Goal: Task Accomplishment & Management: Complete application form

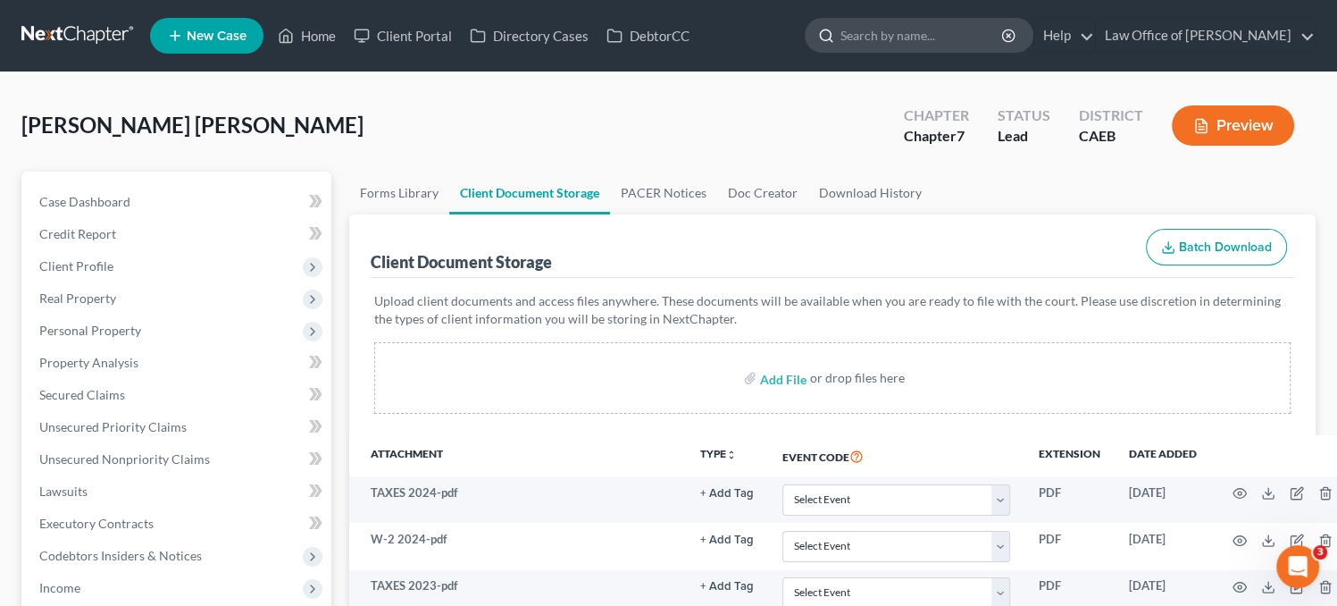
click at [912, 34] on input "search" at bounding box center [922, 35] width 163 height 33
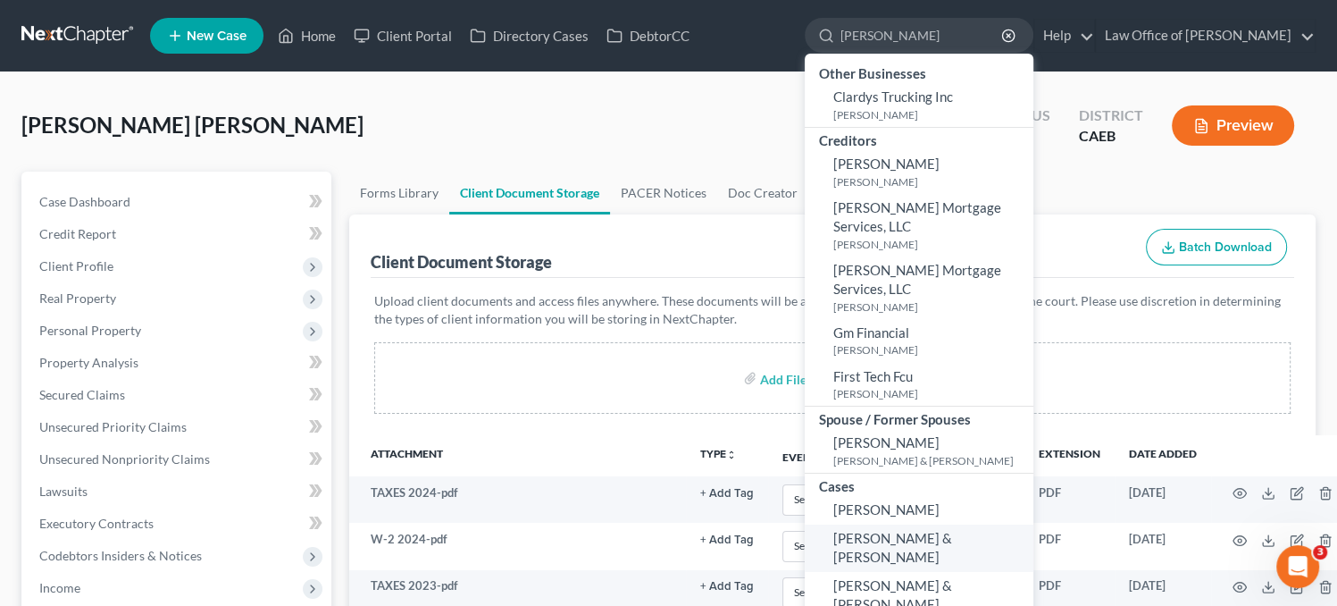
type input "[PERSON_NAME]"
click at [1004, 537] on link "[PERSON_NAME] & [PERSON_NAME]" at bounding box center [919, 547] width 229 height 47
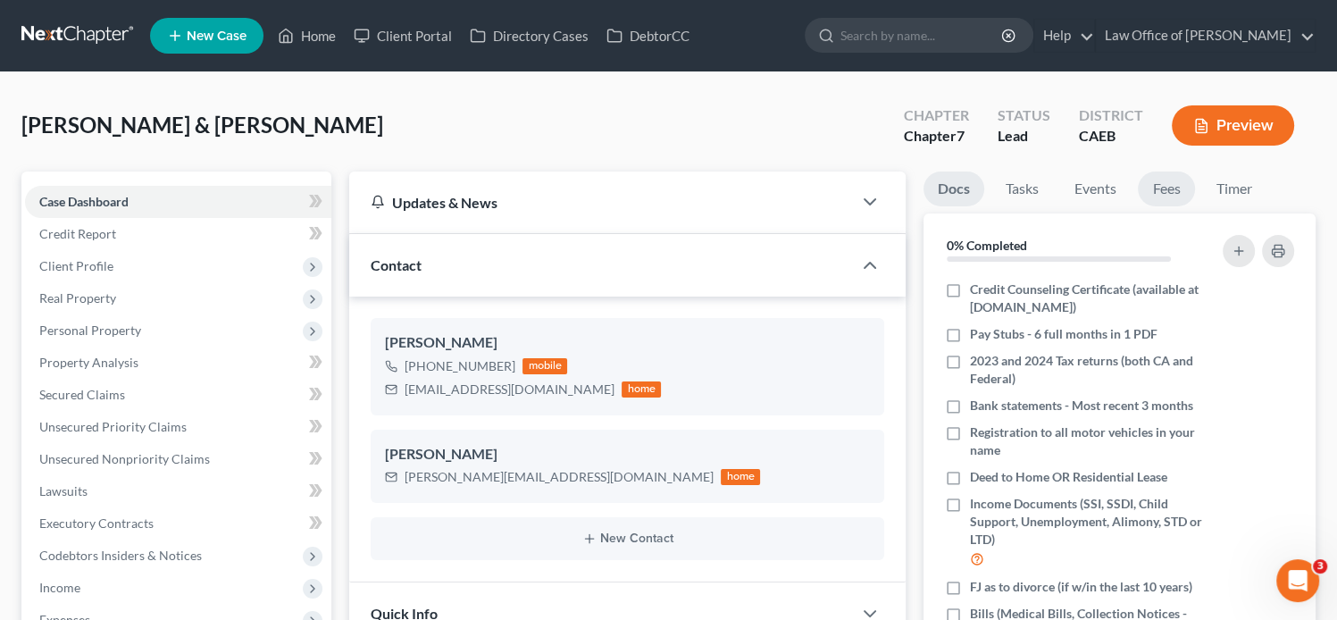
click at [1186, 197] on link "Fees" at bounding box center [1166, 189] width 57 height 35
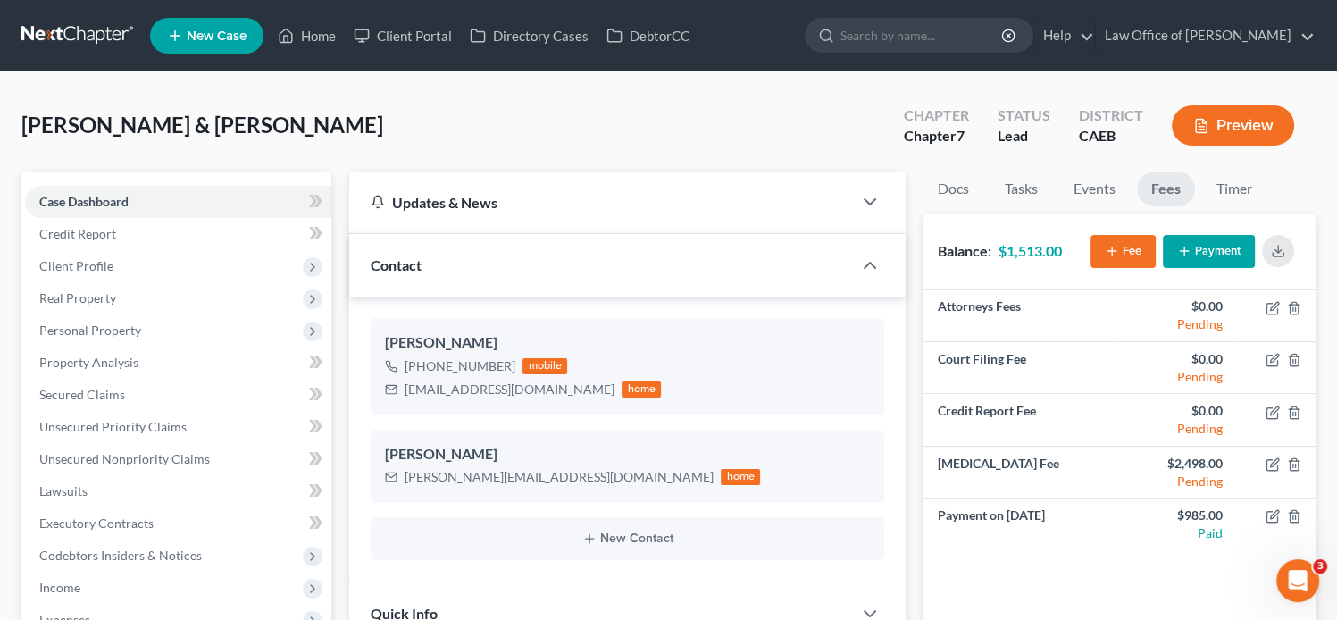
click at [711, 43] on ul "New Case Home Client Portal Directory Cases DebtorCC - No Result - See all resu…" at bounding box center [733, 36] width 1166 height 46
click at [1031, 160] on div "[PERSON_NAME] & [PERSON_NAME] Upgraded Chapter Chapter 7 Status Lead District C…" at bounding box center [668, 133] width 1294 height 78
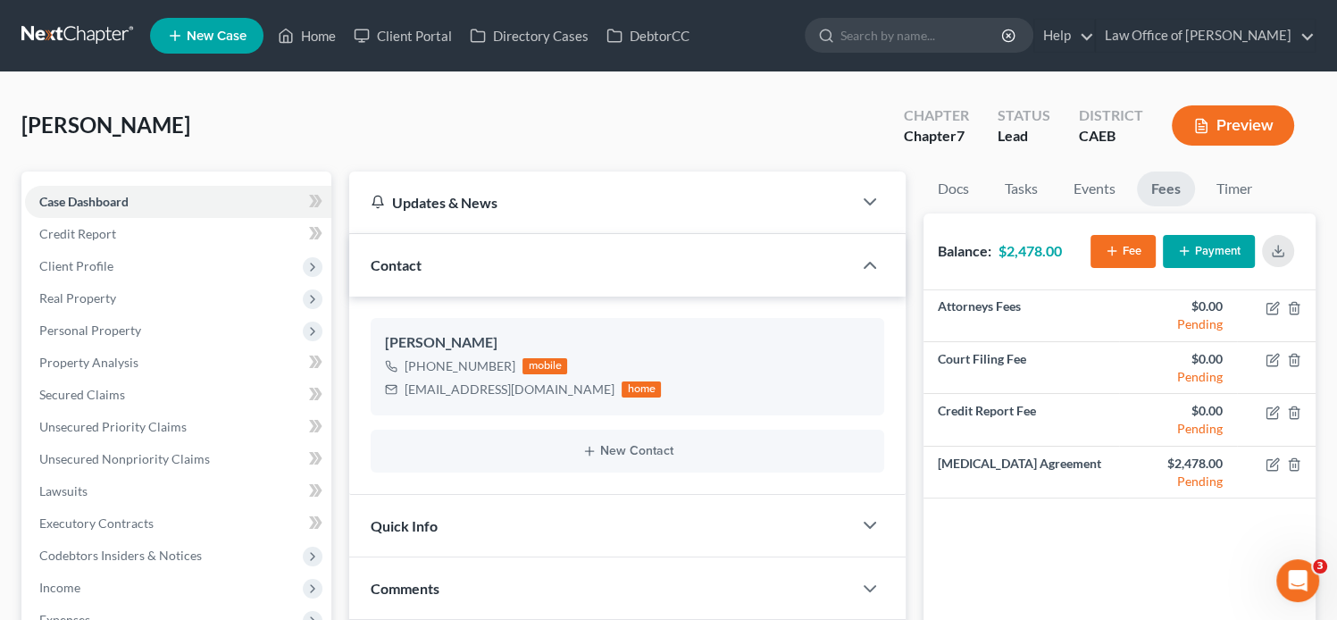
click at [211, 29] on span "New Case" at bounding box center [217, 35] width 60 height 13
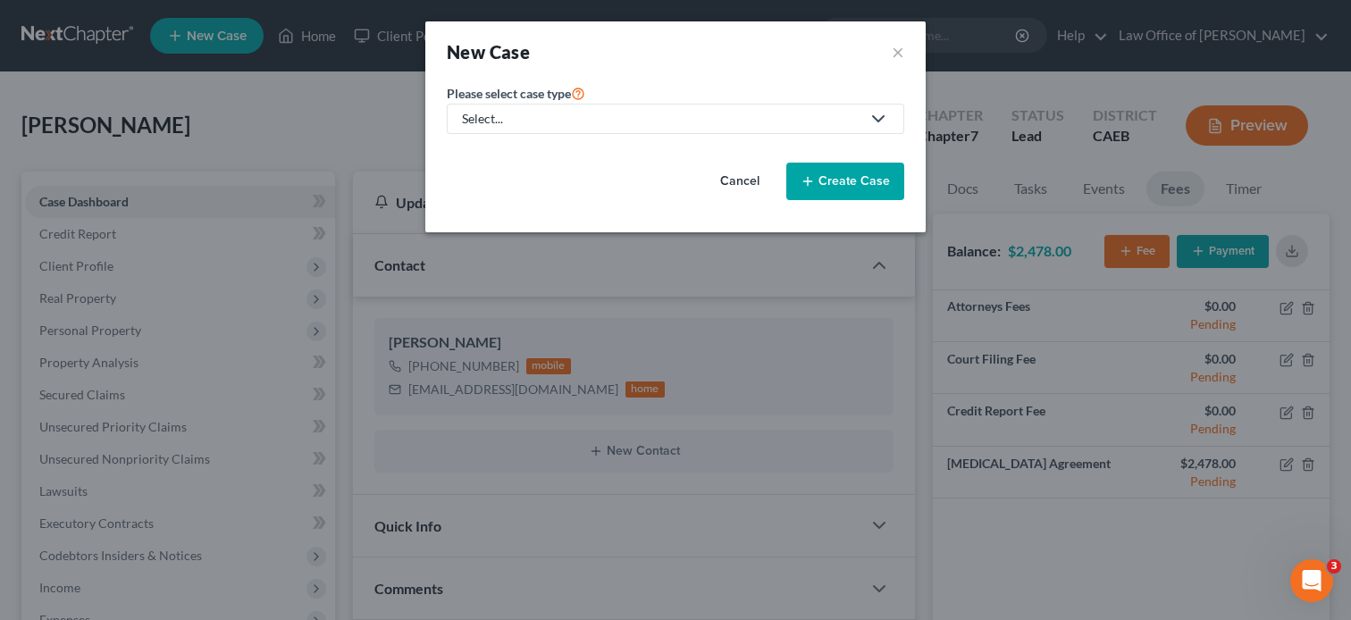
click at [649, 121] on div "Select..." at bounding box center [661, 119] width 398 height 18
click at [494, 149] on div "Bankruptcy" at bounding box center [496, 154] width 64 height 18
select select "8"
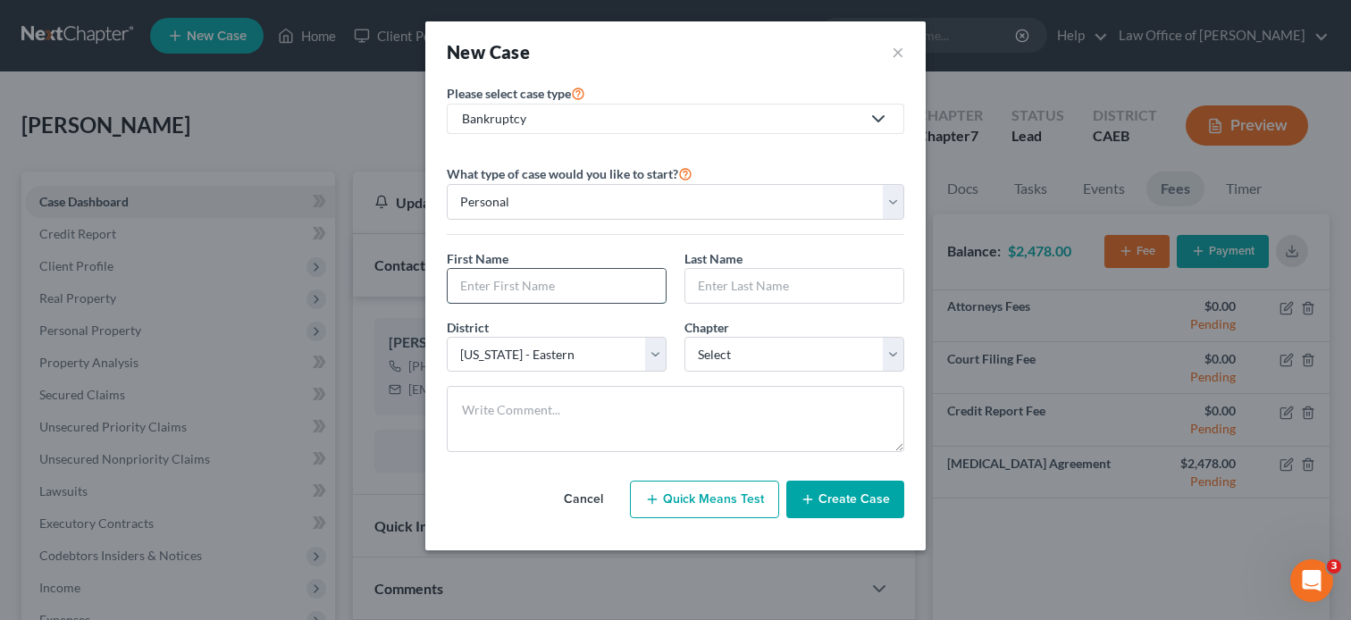
click at [561, 283] on input "text" at bounding box center [557, 286] width 218 height 34
paste input "Amanda and Marc Putnam"
type input "Amanda and Marc Putnam"
click at [752, 290] on input "text" at bounding box center [794, 286] width 218 height 34
paste input "Amanda and Marc Putnam"
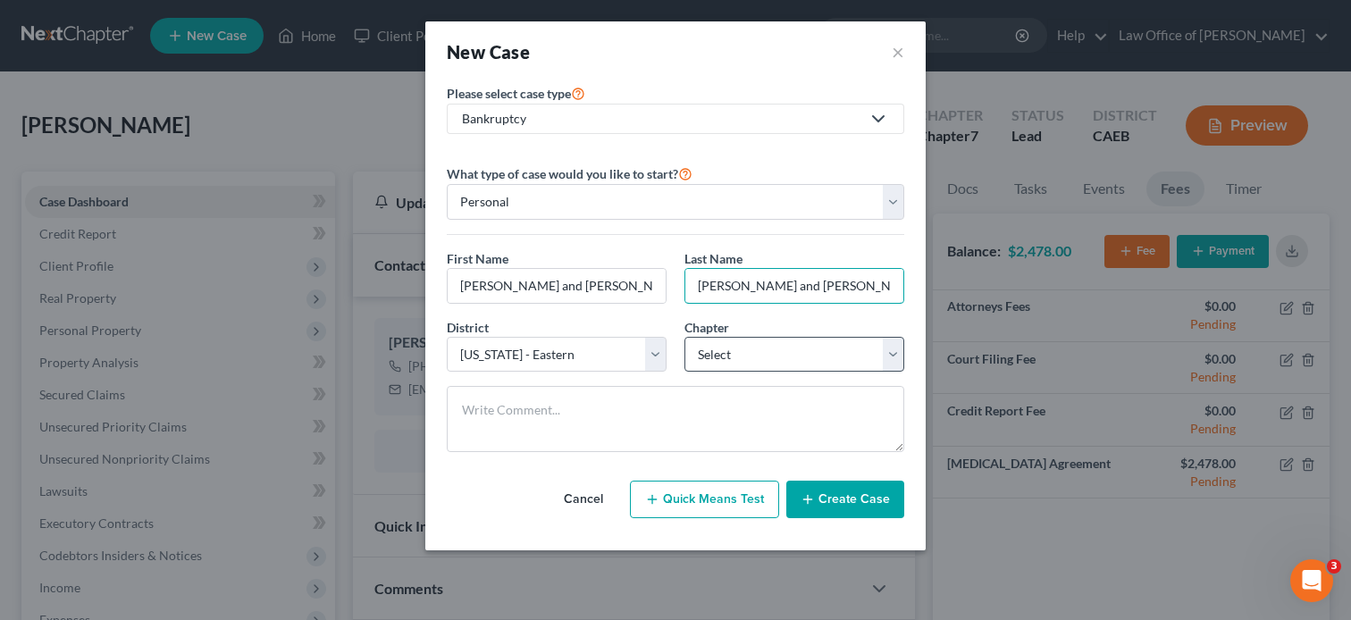
type input "Amanda and Marc Putnam"
click at [715, 347] on select "Select 7 11 12 13" at bounding box center [794, 355] width 220 height 36
select select "0"
click at [684, 337] on select "Select 7 11 12 13" at bounding box center [794, 355] width 220 height 36
drag, startPoint x: 620, startPoint y: 283, endPoint x: 504, endPoint y: 276, distance: 116.4
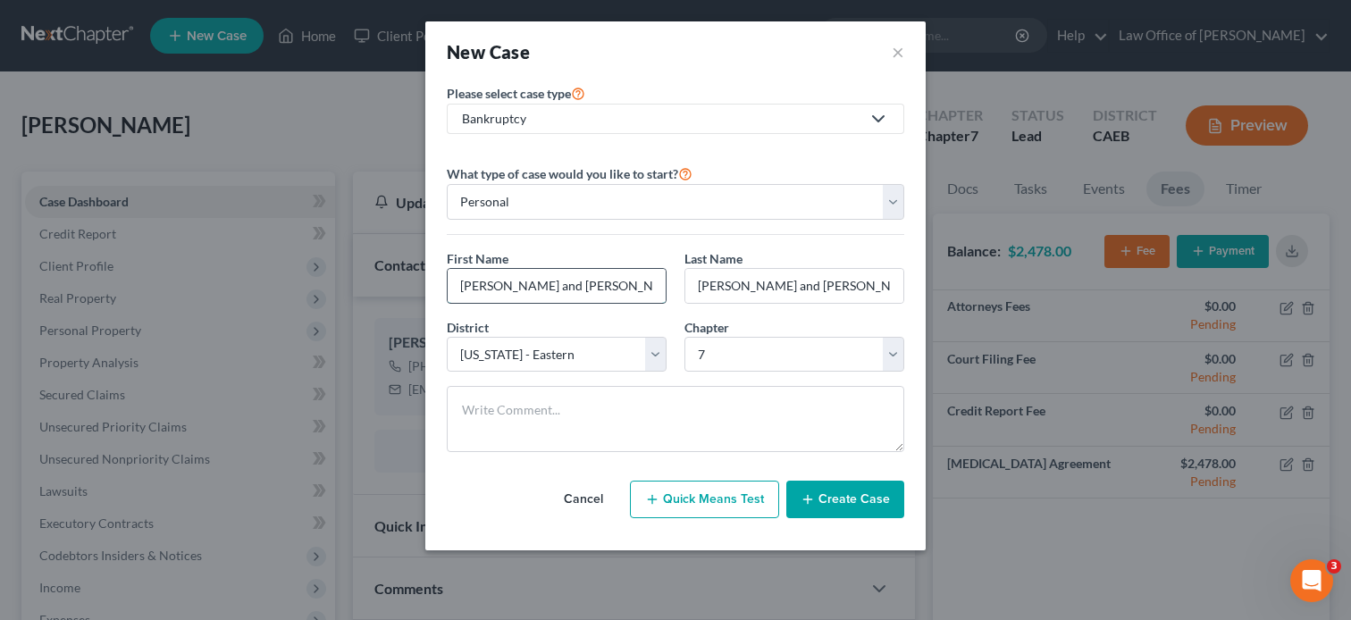
click at [504, 276] on input "Amanda and Marc Putnam" at bounding box center [557, 286] width 218 height 34
type input "Amanda"
click at [798, 283] on input "Amanda and Marc Putnam" at bounding box center [794, 286] width 218 height 34
type input "Putnam"
click at [832, 514] on button "Create Case" at bounding box center [845, 500] width 118 height 38
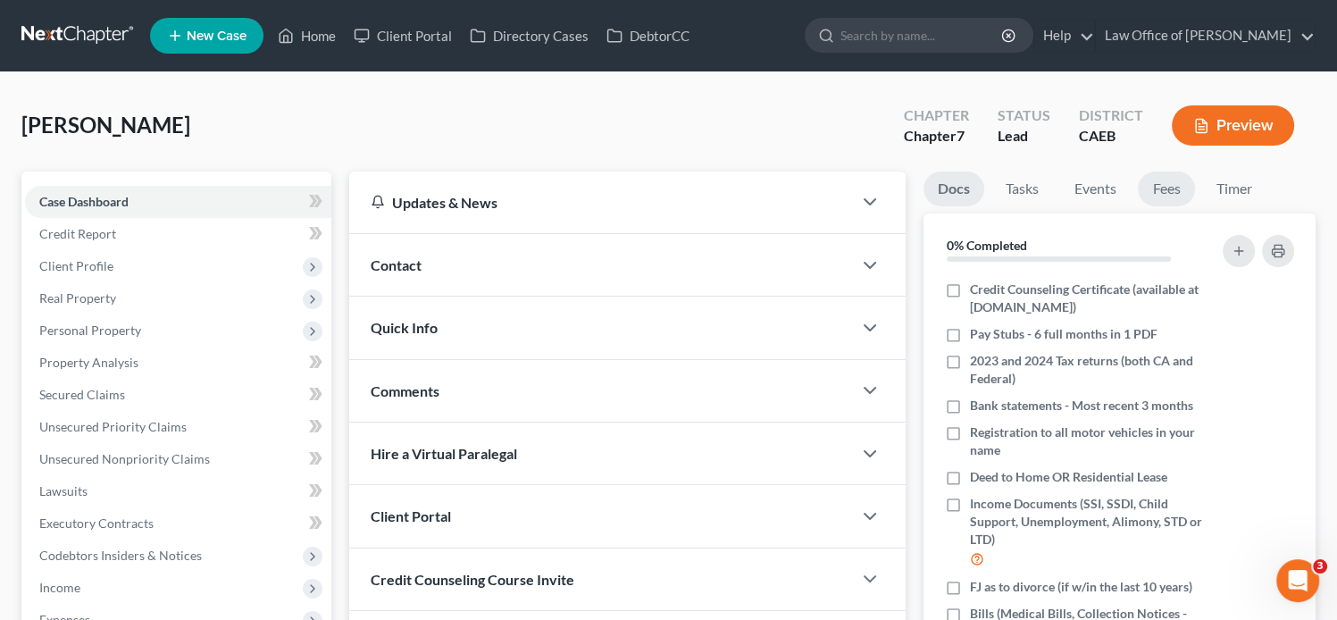
click at [1158, 193] on link "Fees" at bounding box center [1166, 189] width 57 height 35
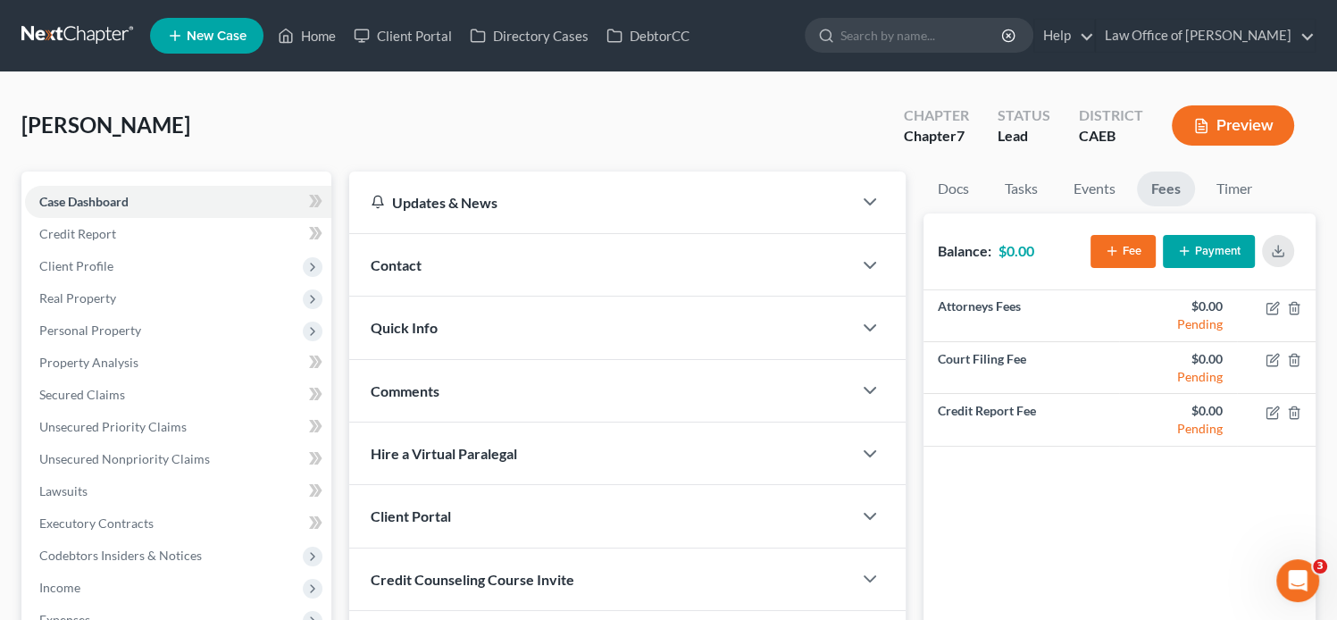
click at [1126, 246] on button "Fee" at bounding box center [1123, 251] width 65 height 33
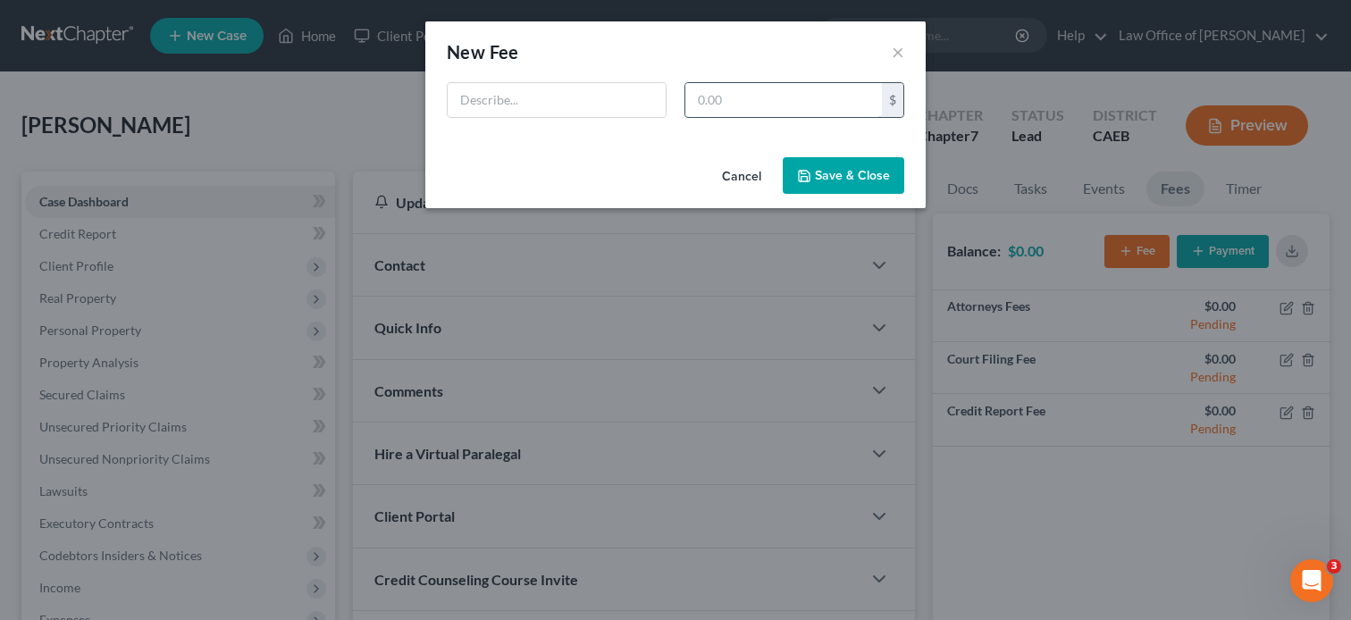
click at [753, 103] on input "text" at bounding box center [783, 100] width 197 height 34
type input "2,398"
click at [597, 95] on input "text" at bounding box center [557, 100] width 218 height 34
type input "Retainer Agreement"
click at [824, 178] on button "Save & Close" at bounding box center [843, 176] width 121 height 38
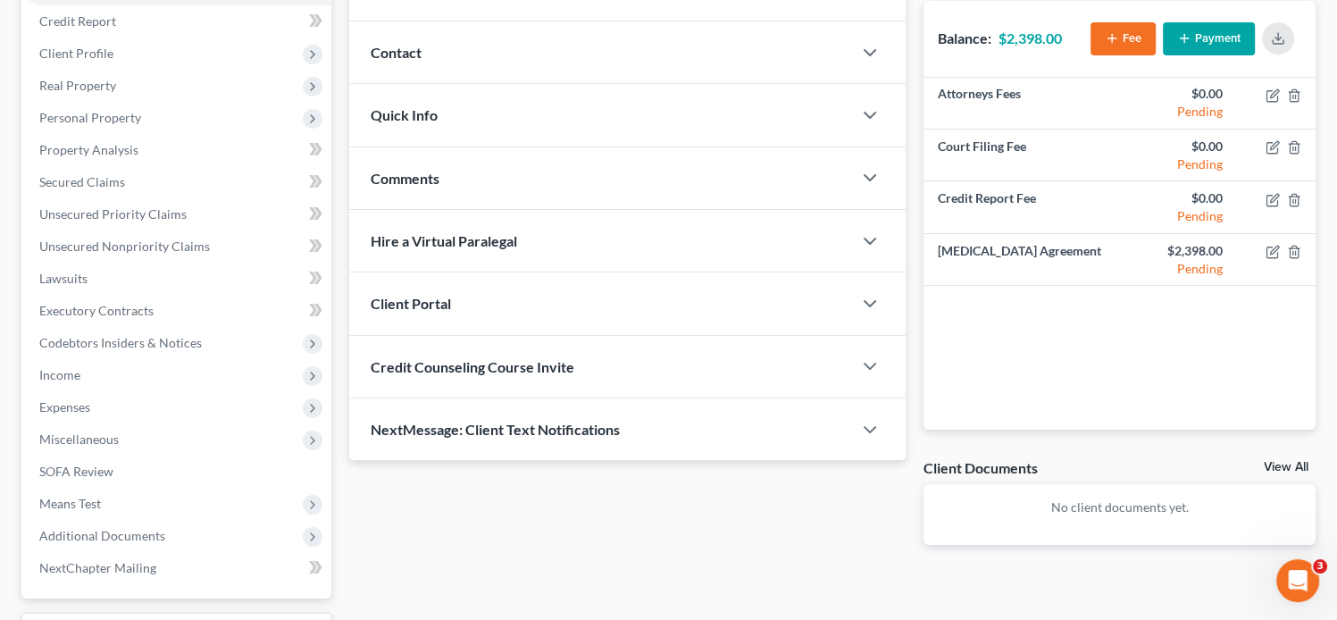
scroll to position [275, 0]
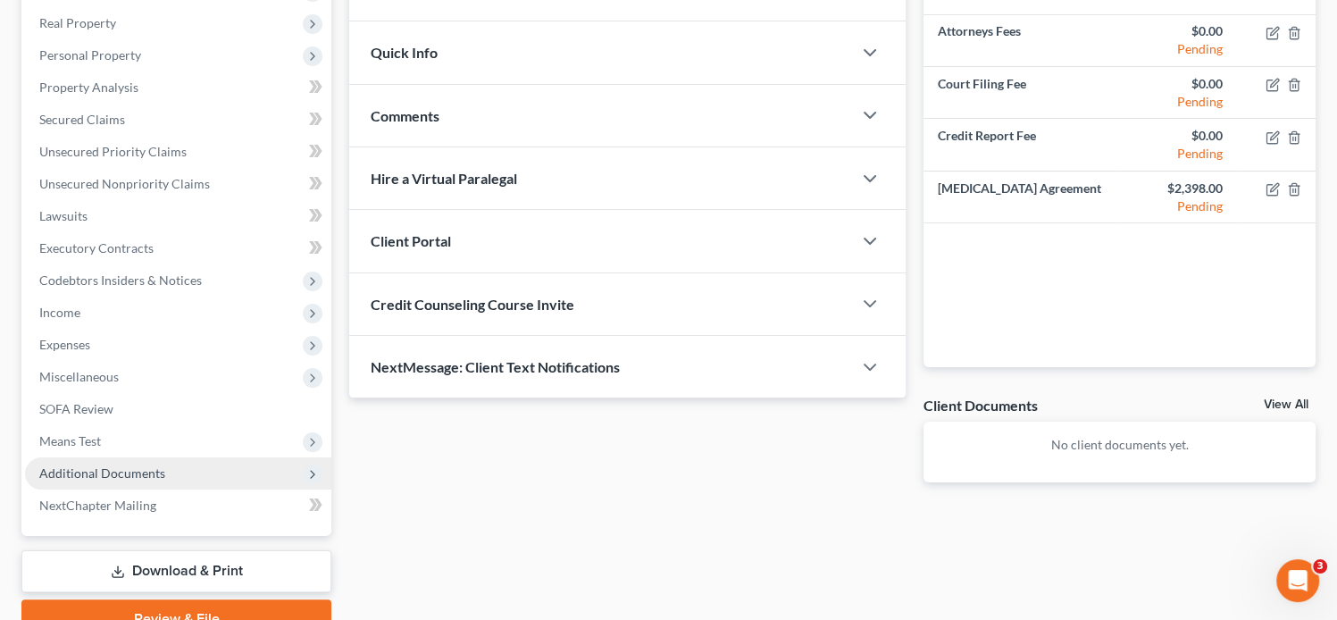
click at [129, 476] on span "Additional Documents" at bounding box center [102, 472] width 126 height 15
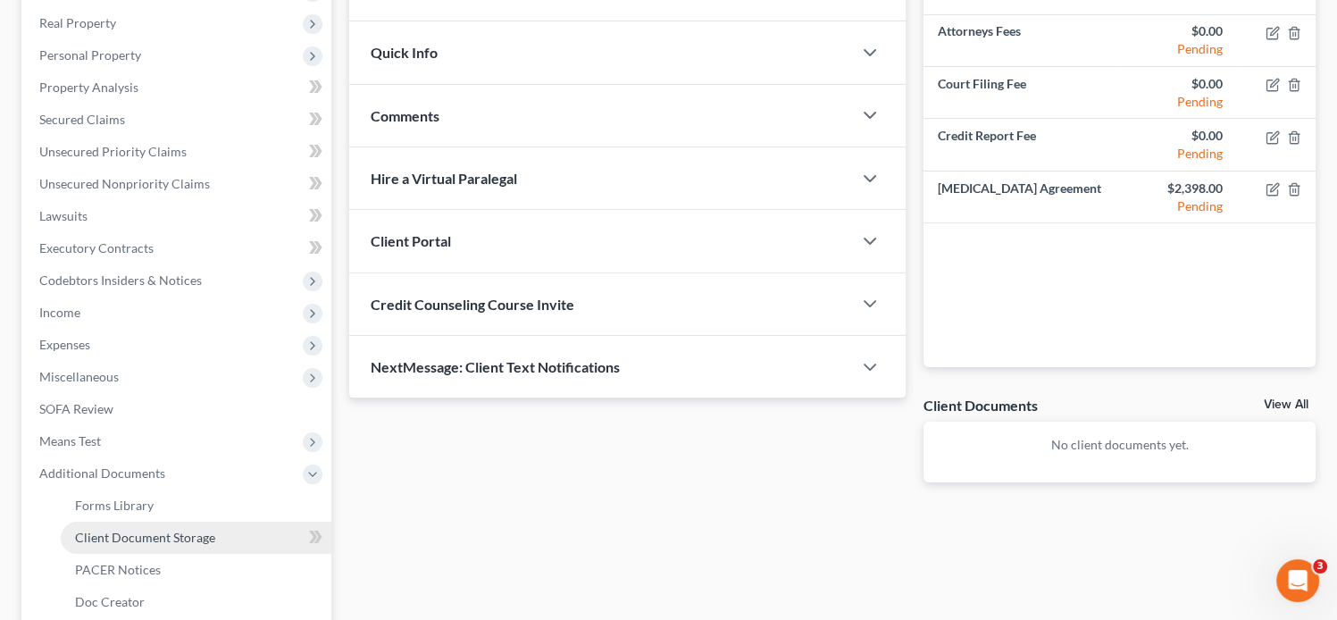
click at [143, 537] on span "Client Document Storage" at bounding box center [145, 537] width 140 height 15
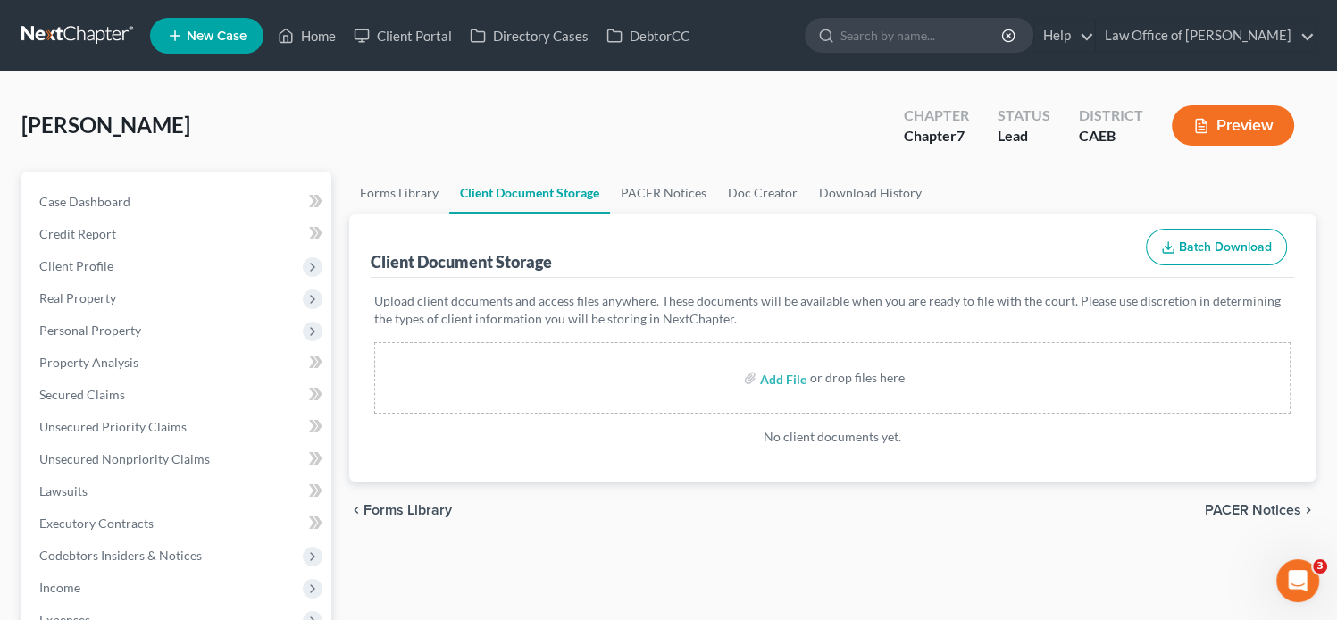
click at [954, 361] on div "Add File or drop files here" at bounding box center [832, 377] width 917 height 71
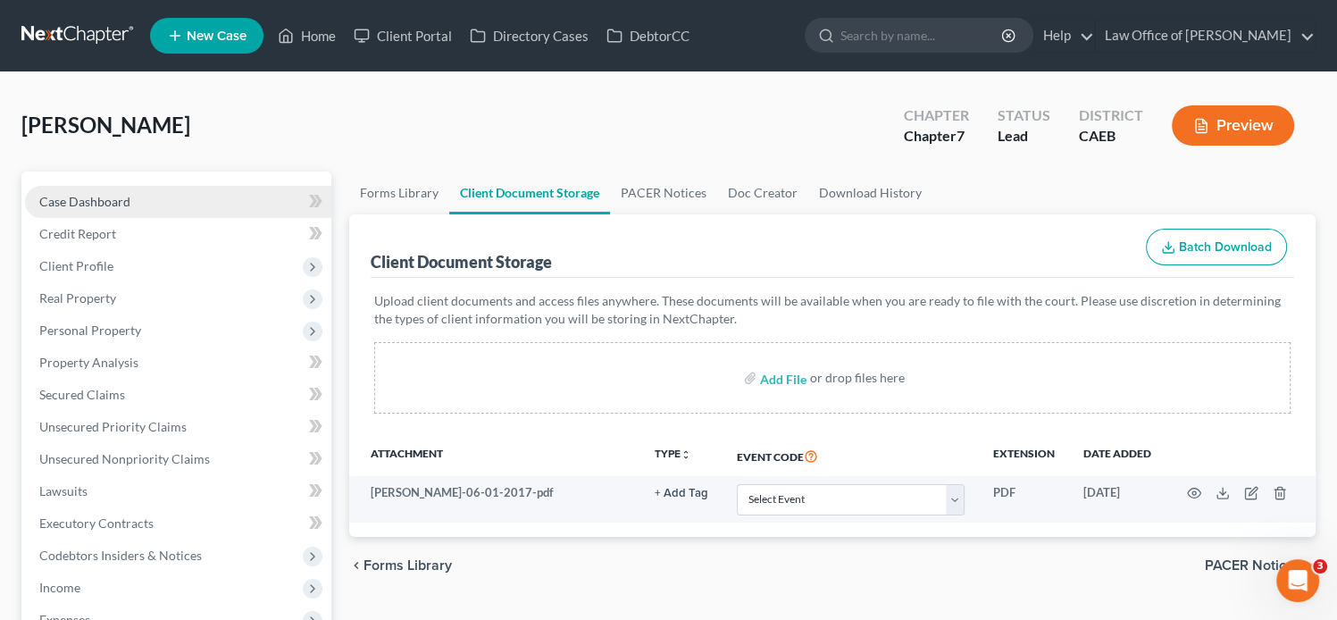
click at [136, 205] on link "Case Dashboard" at bounding box center [178, 202] width 306 height 32
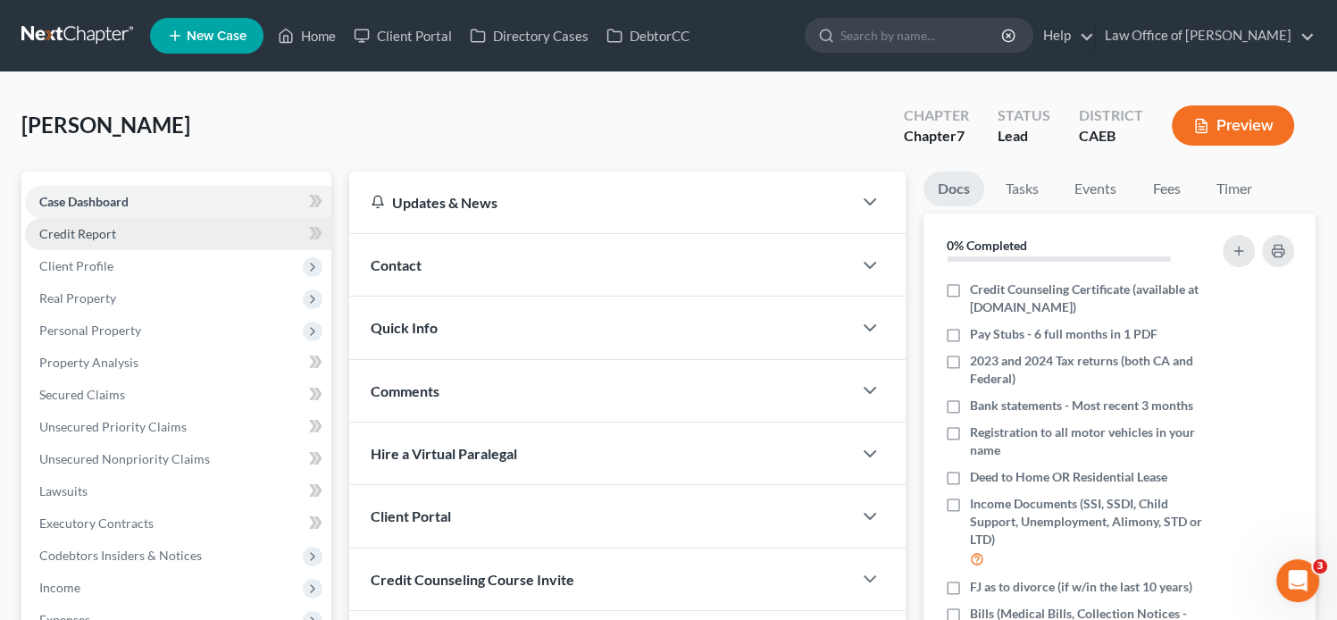
click at [96, 230] on span "Credit Report" at bounding box center [77, 233] width 77 height 15
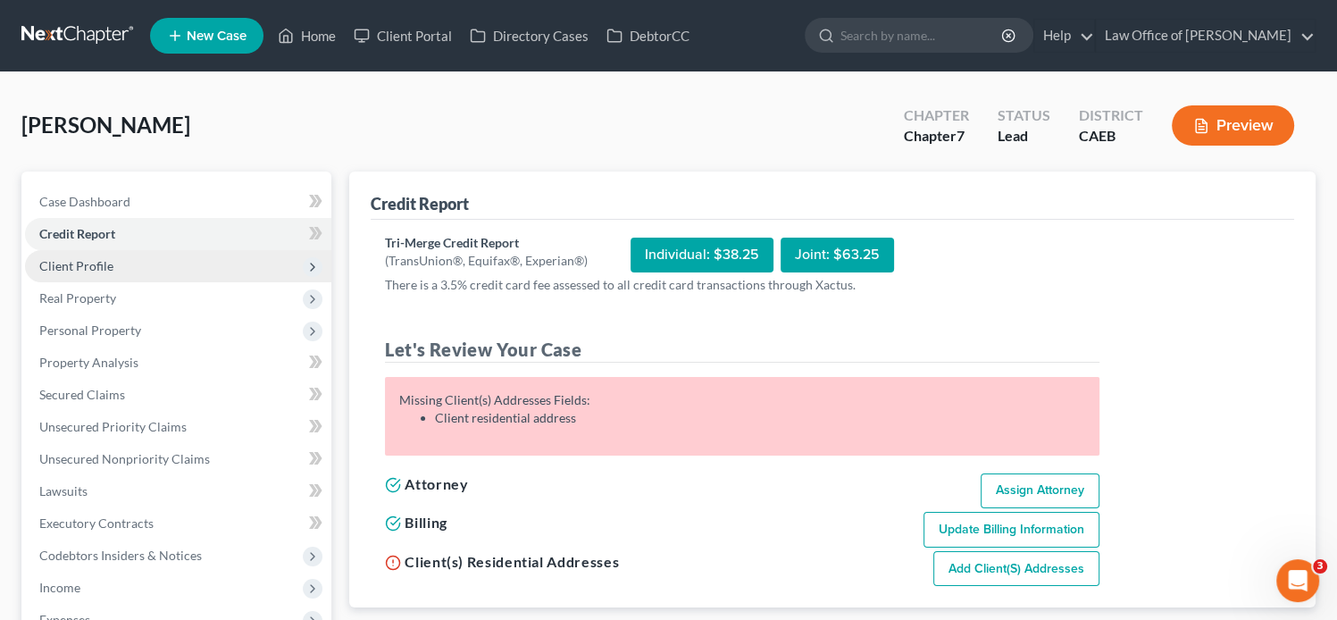
click at [108, 271] on span "Client Profile" at bounding box center [76, 265] width 74 height 15
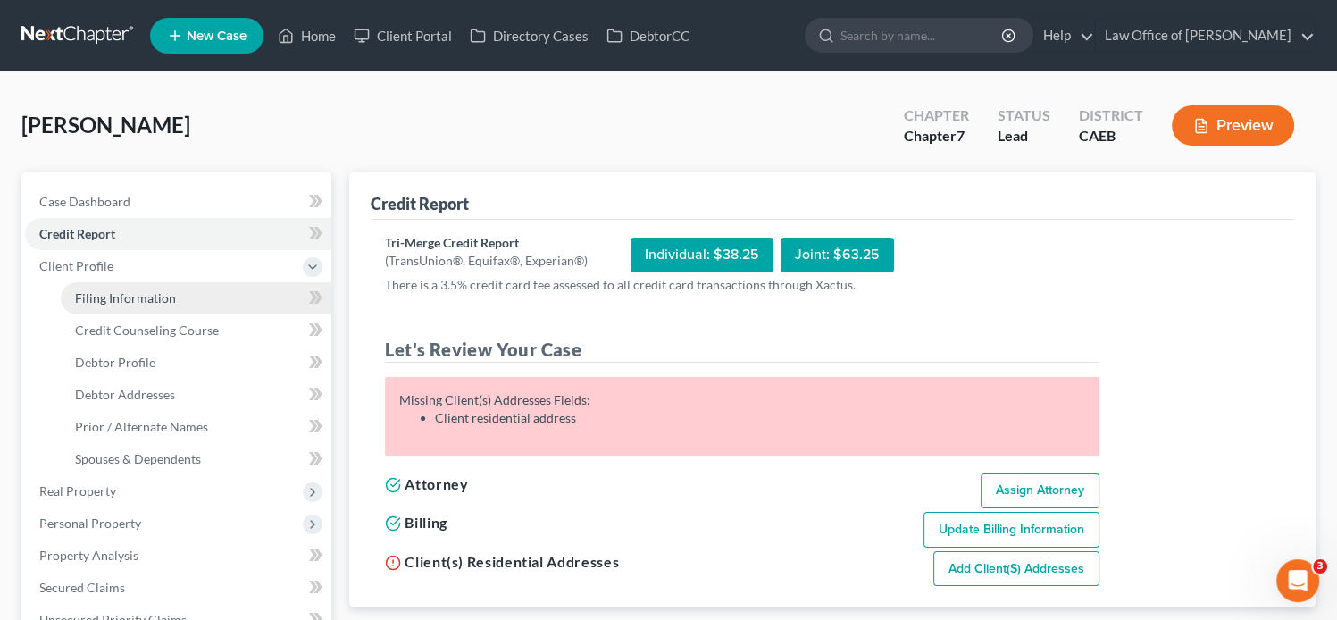
click at [136, 297] on span "Filing Information" at bounding box center [125, 297] width 101 height 15
select select "1"
select select "0"
select select "4"
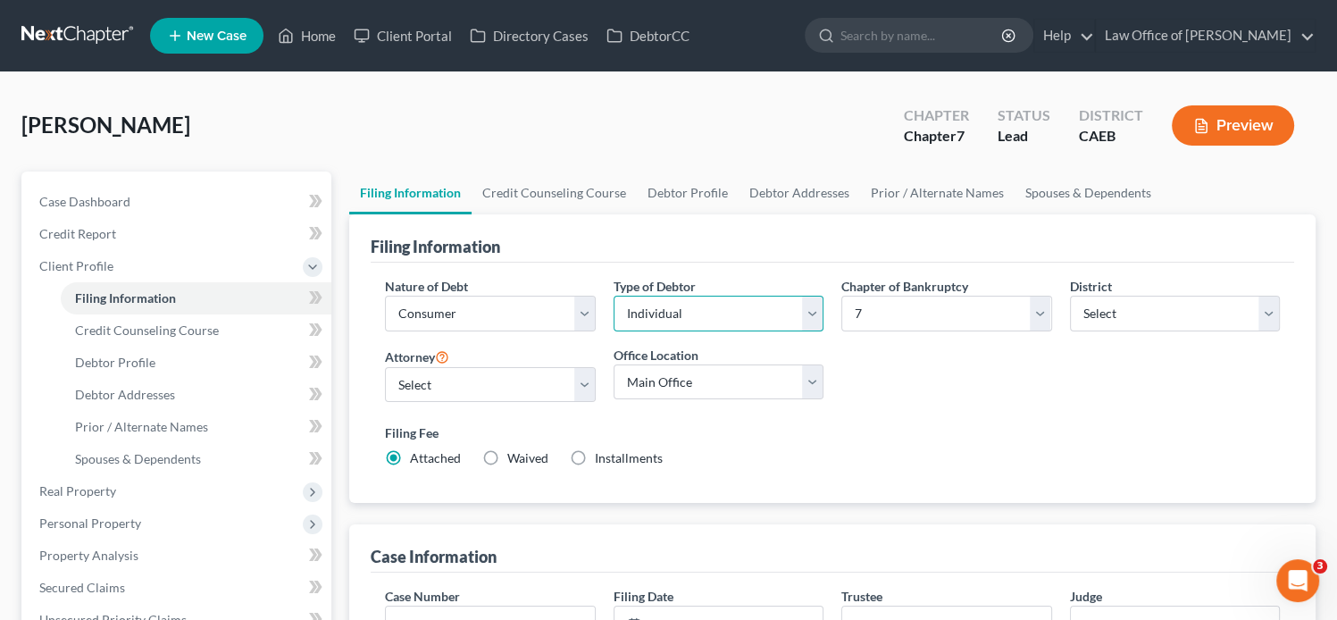
click at [755, 309] on select "Select Individual Joint" at bounding box center [719, 314] width 210 height 36
select select "1"
click at [614, 296] on select "Select Individual Joint" at bounding box center [719, 314] width 210 height 36
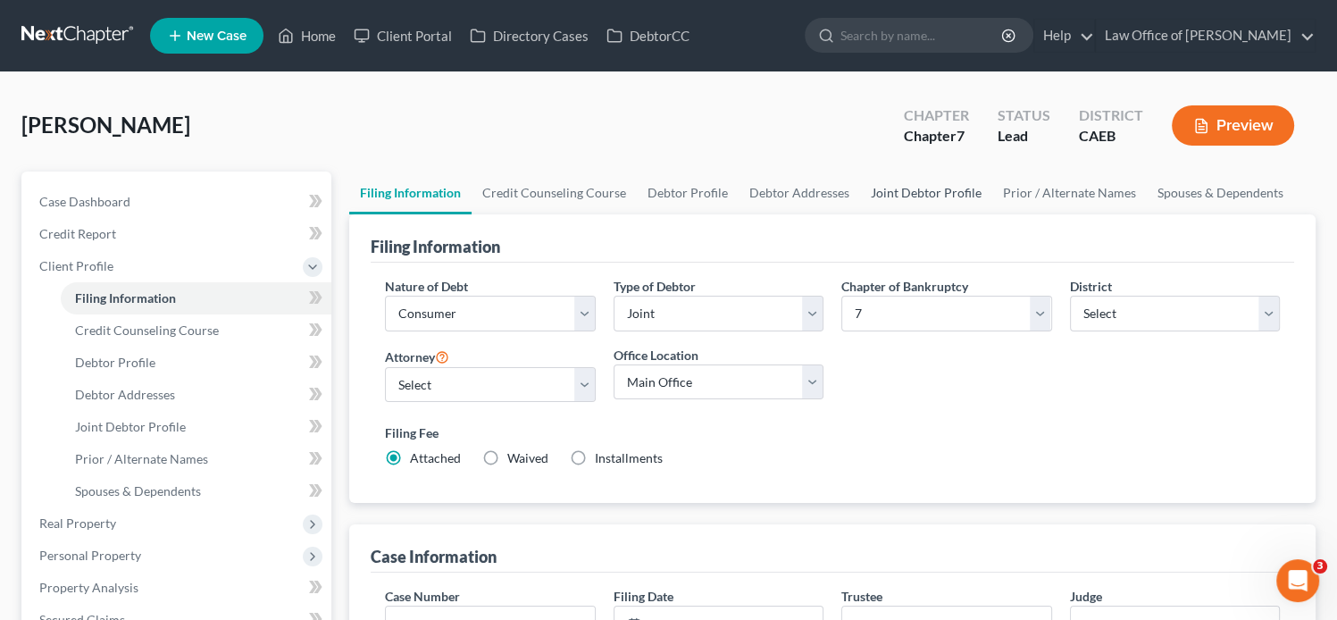
click at [936, 197] on link "Joint Debtor Profile" at bounding box center [926, 193] width 132 height 43
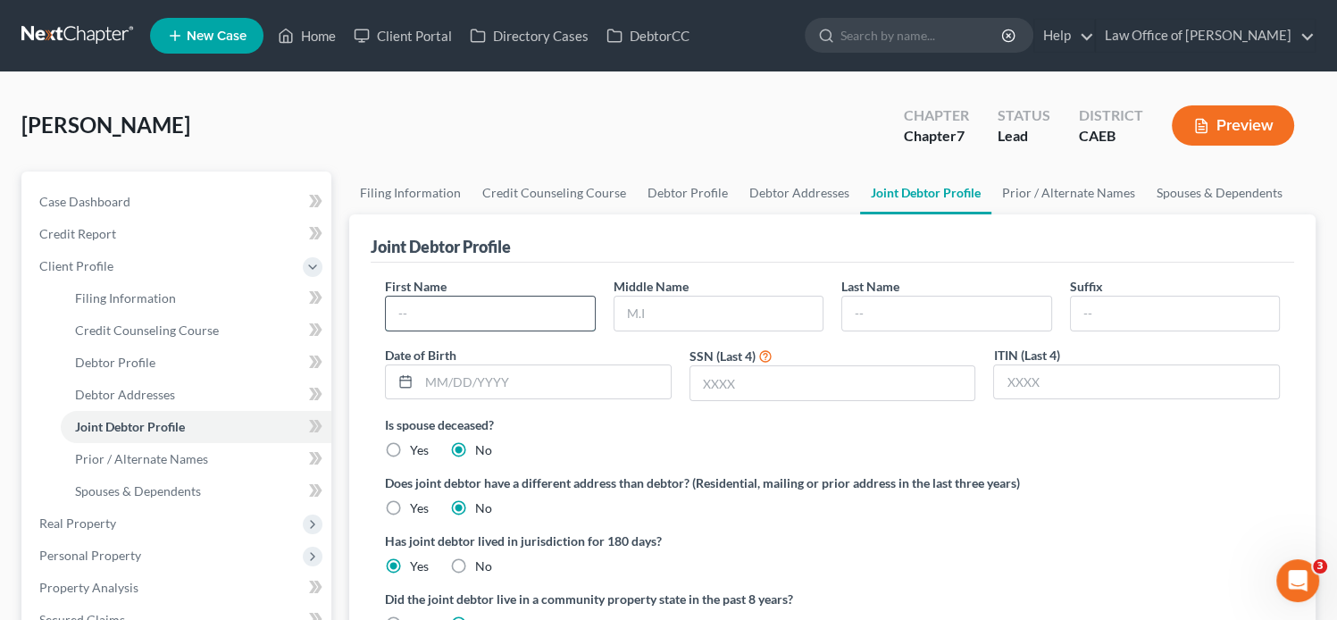
click at [561, 315] on input "text" at bounding box center [490, 314] width 208 height 34
paste input "Marc Putnam"
type input "Marc Putnam"
click at [898, 305] on input "text" at bounding box center [946, 314] width 208 height 34
paste input "Marc Putnam"
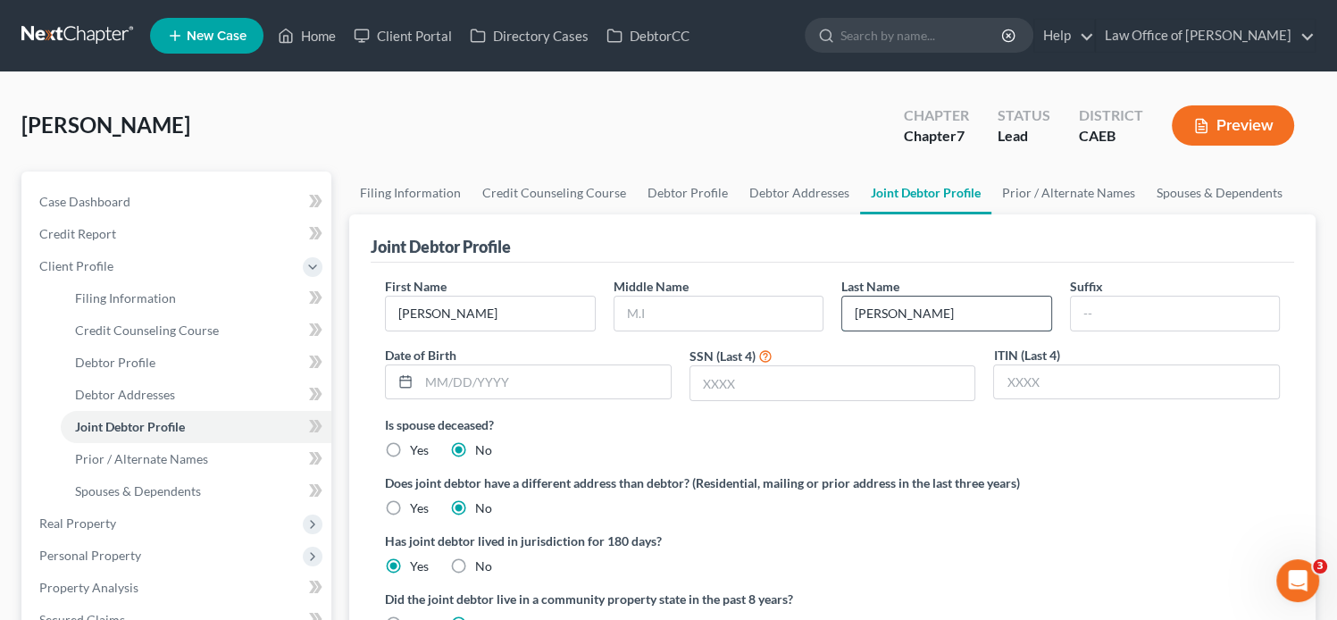
click at [888, 313] on input "Marc Putnam" at bounding box center [946, 314] width 208 height 34
type input "Putnam"
drag, startPoint x: 507, startPoint y: 301, endPoint x: 429, endPoint y: 309, distance: 79.0
click at [429, 309] on input "Marc Putnam" at bounding box center [490, 314] width 208 height 34
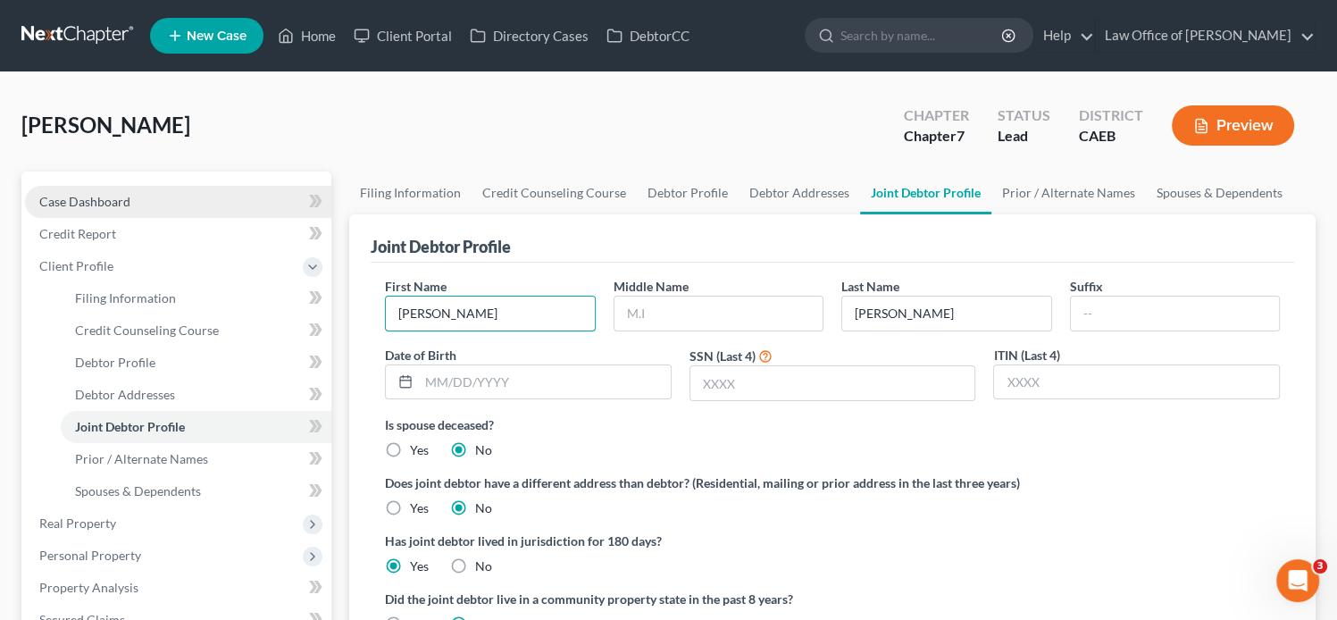
type input "Marc"
click at [133, 189] on link "Case Dashboard" at bounding box center [178, 202] width 306 height 32
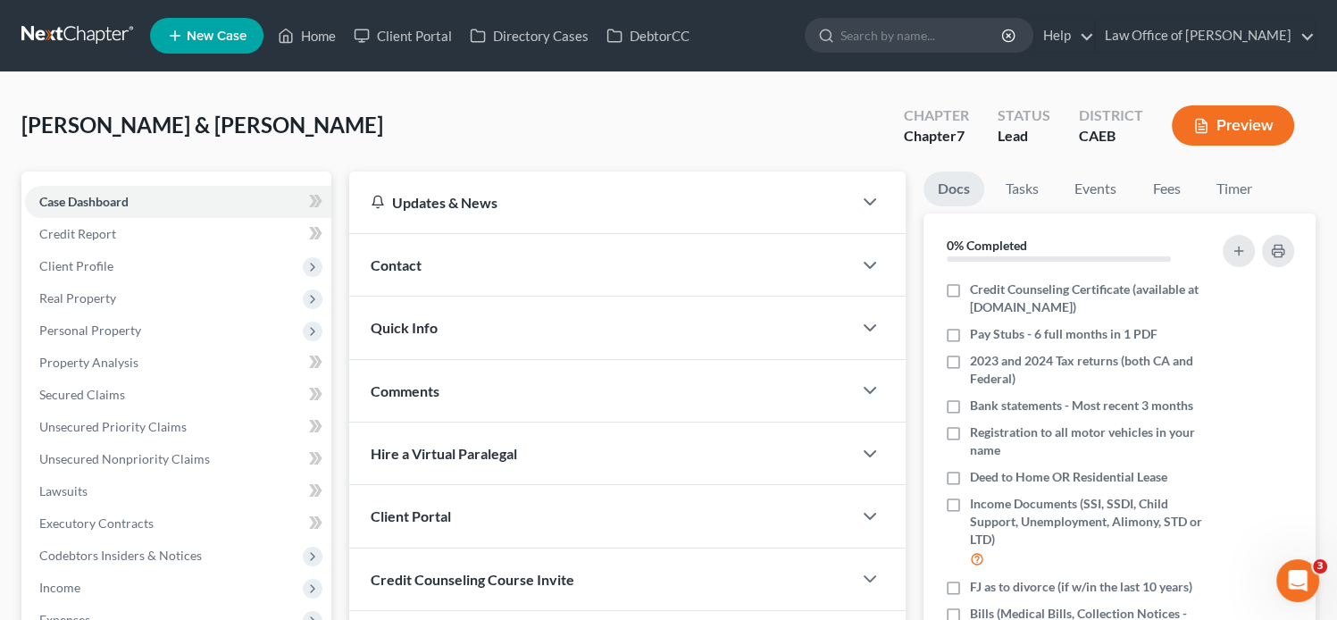
click at [566, 263] on div "Contact" at bounding box center [600, 265] width 503 height 62
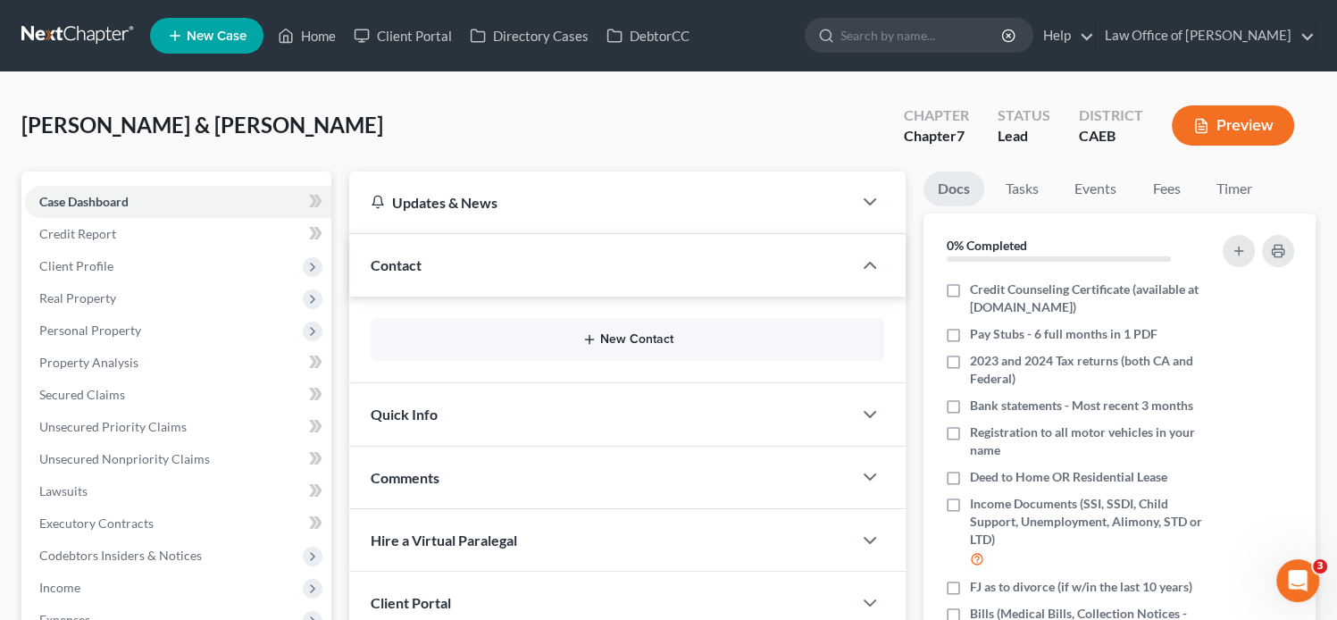
click at [535, 340] on button "New Contact" at bounding box center [627, 339] width 485 height 14
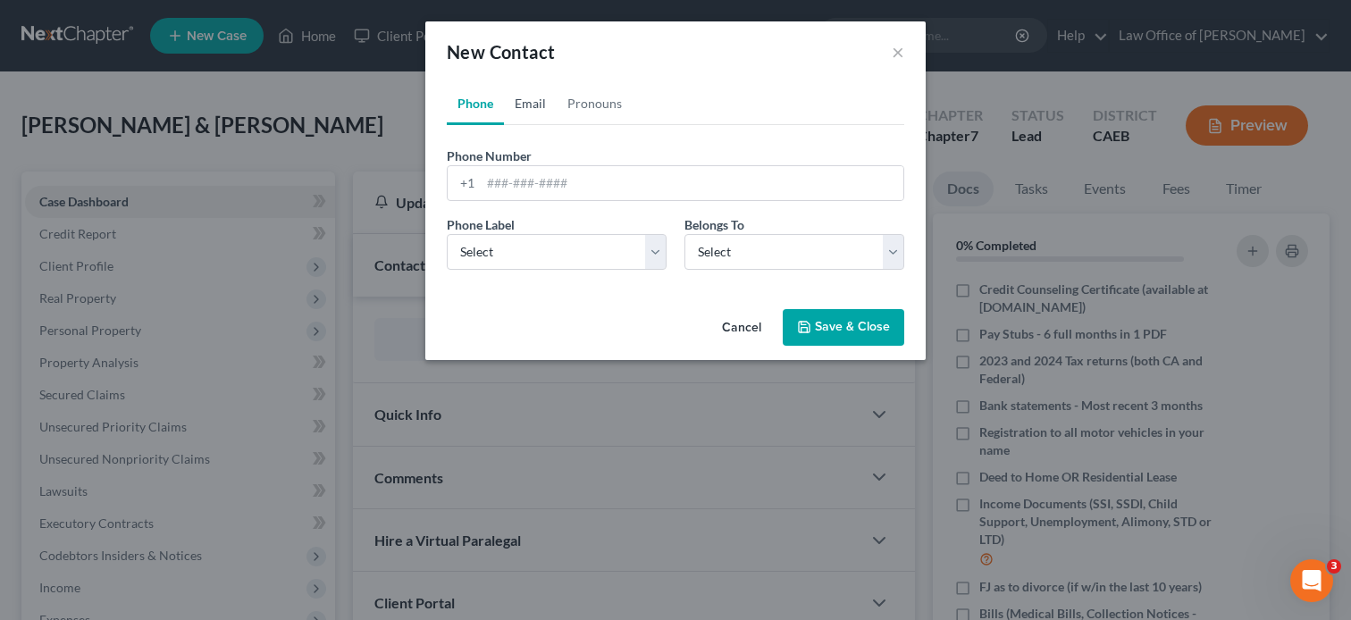
click at [525, 97] on link "Email" at bounding box center [530, 103] width 53 height 43
click at [567, 176] on input "email" at bounding box center [692, 183] width 423 height 34
paste input "mrs.amandaputnam@gmail.com"
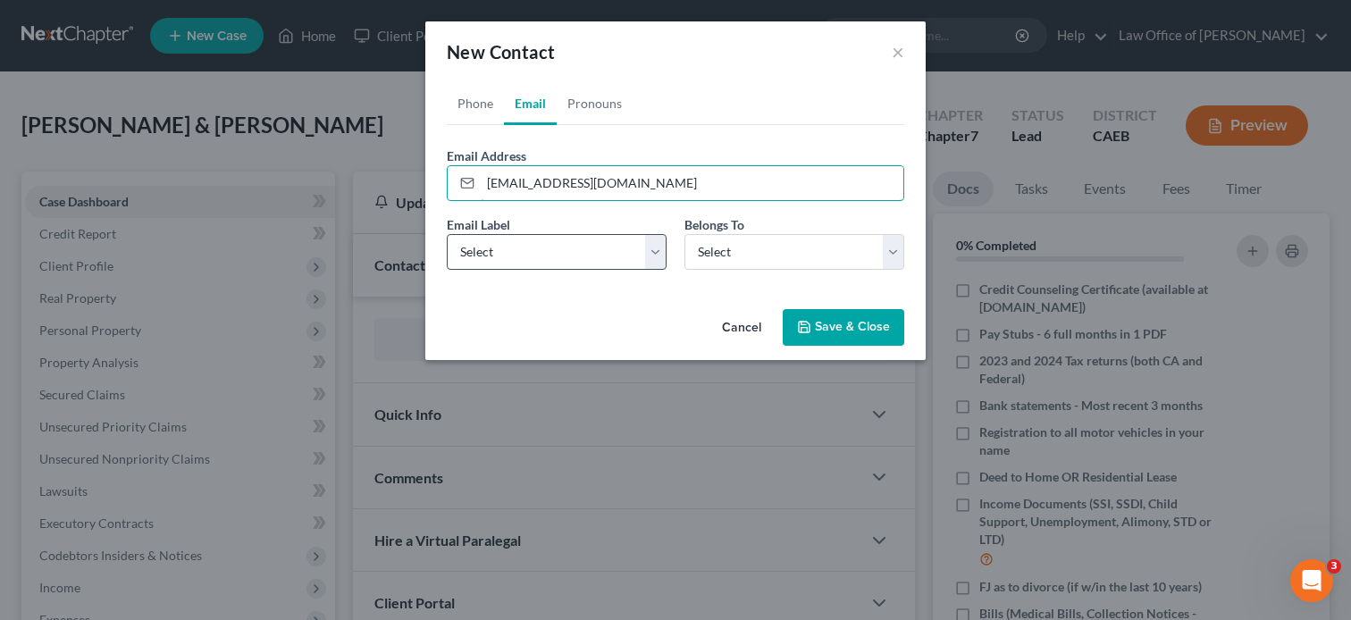
type input "mrs.amandaputnam@gmail.com"
click at [500, 247] on select "Select Home Work Other" at bounding box center [557, 252] width 220 height 36
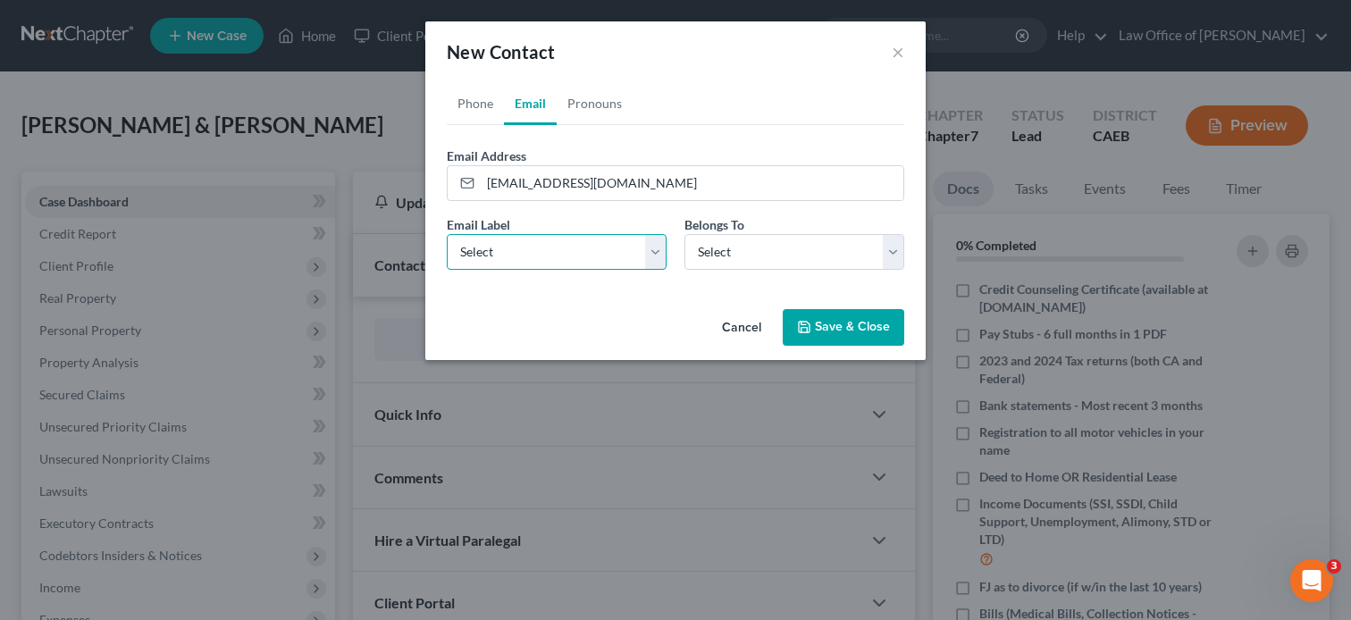
select select "0"
click at [447, 234] on select "Select Home Work Other" at bounding box center [557, 252] width 220 height 36
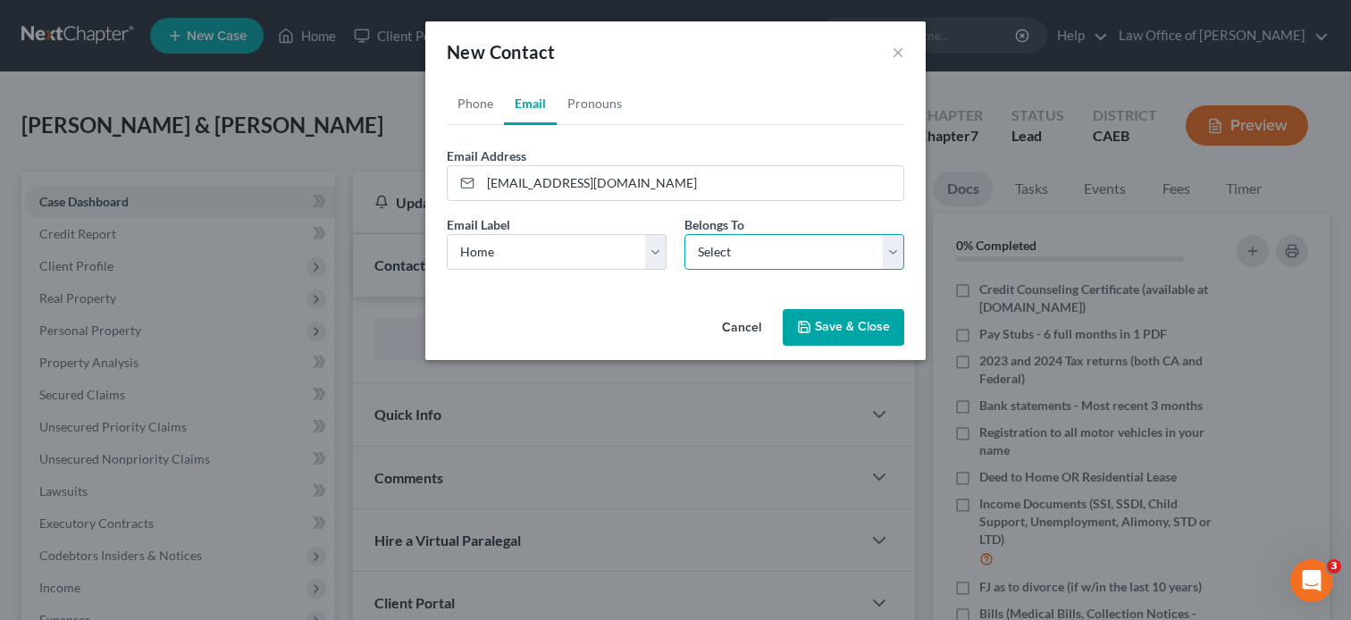
click at [750, 242] on select "Select Client Spouse Other" at bounding box center [794, 252] width 220 height 36
select select "0"
click at [684, 234] on select "Select Client Spouse Other" at bounding box center [794, 252] width 220 height 36
select select "0"
click at [487, 110] on link "Phone" at bounding box center [475, 103] width 57 height 43
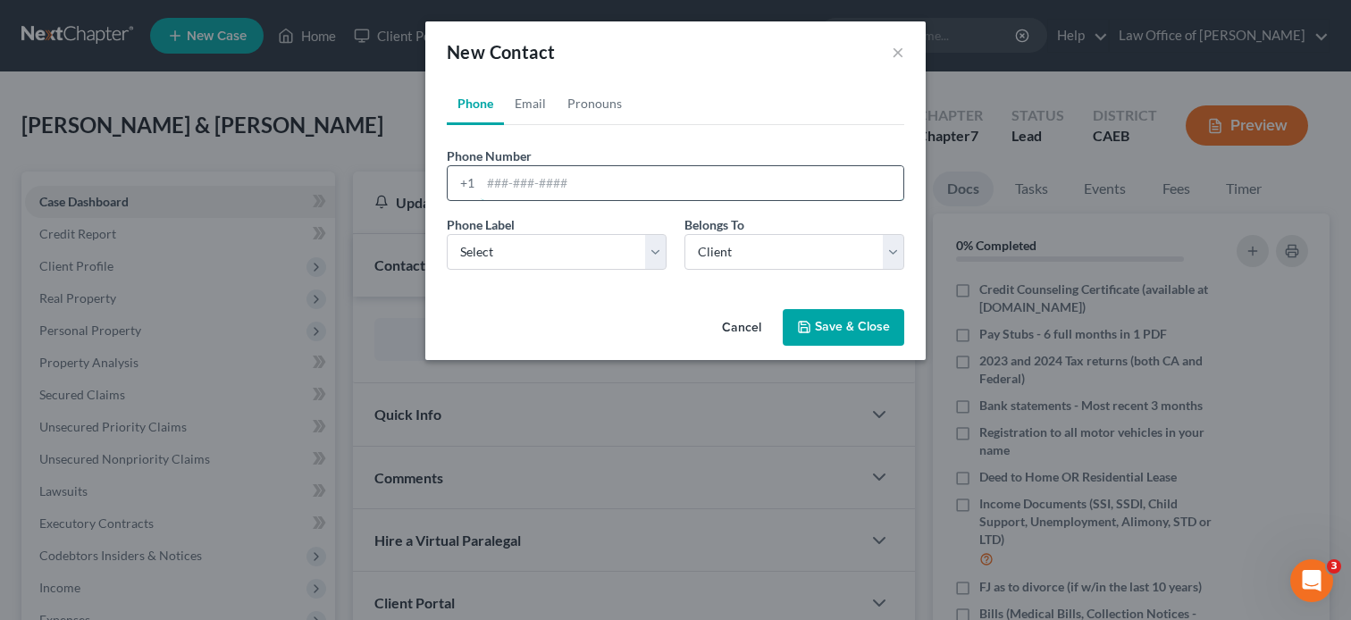
click at [507, 180] on input "tel" at bounding box center [692, 183] width 423 height 34
paste input "(209) 531-6232"
type input "(209) 531-6232"
click at [476, 259] on select "Select Mobile Home Work Other" at bounding box center [557, 252] width 220 height 36
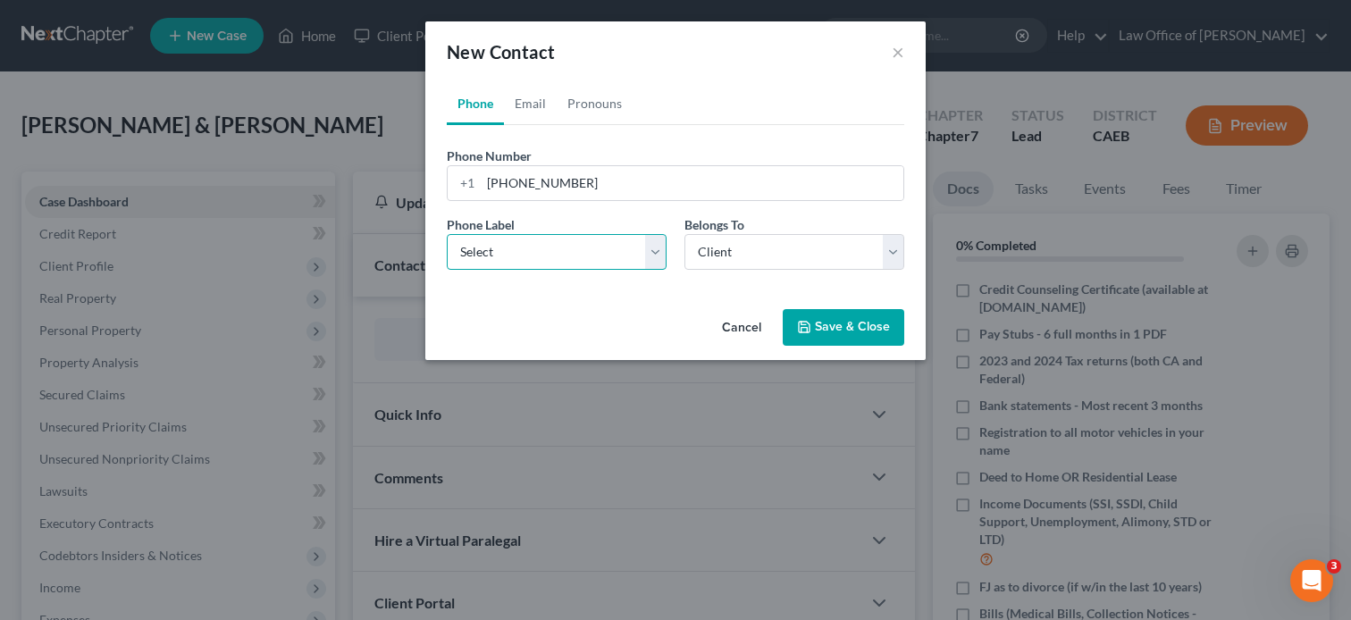
select select "0"
click at [447, 234] on select "Select Mobile Home Work Other" at bounding box center [557, 252] width 220 height 36
click at [847, 330] on button "Save & Close" at bounding box center [843, 328] width 121 height 38
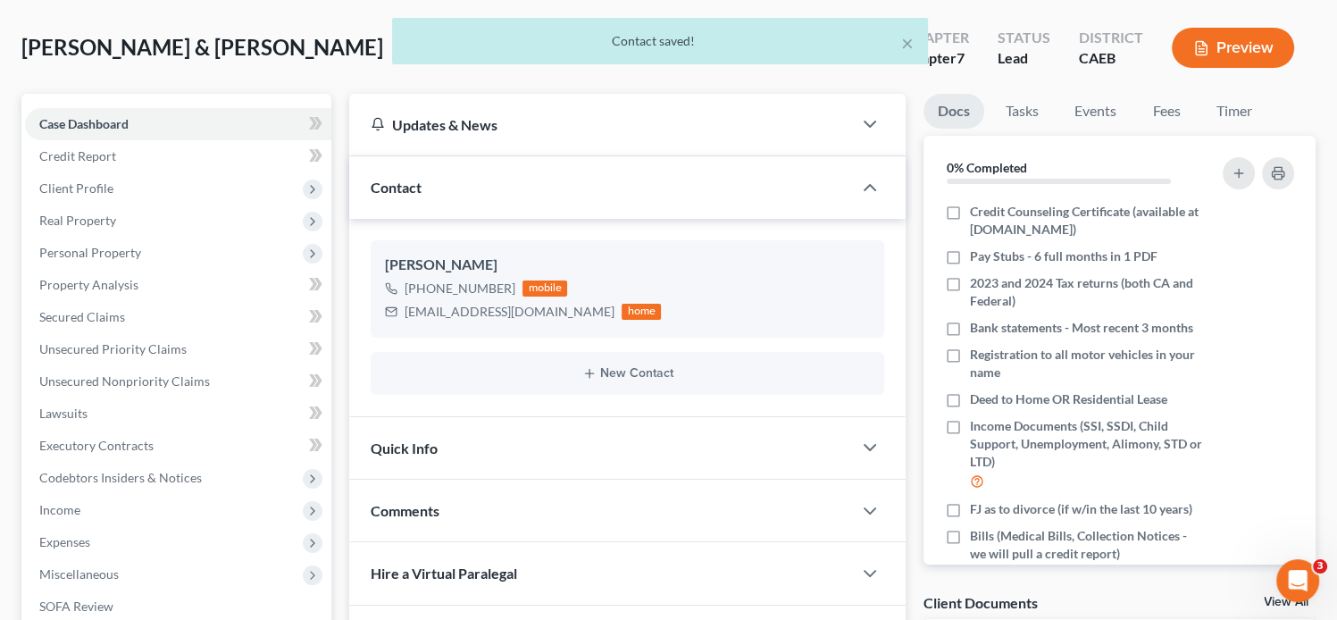
scroll to position [82, 0]
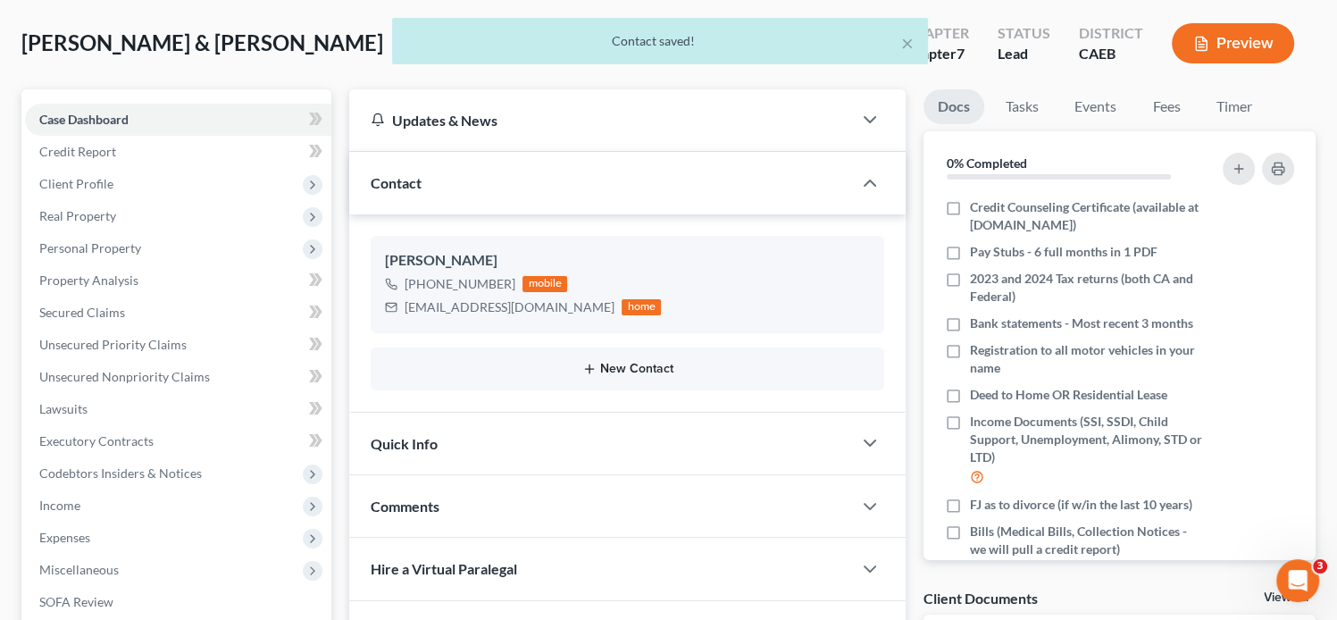
click at [628, 370] on button "New Contact" at bounding box center [627, 369] width 485 height 14
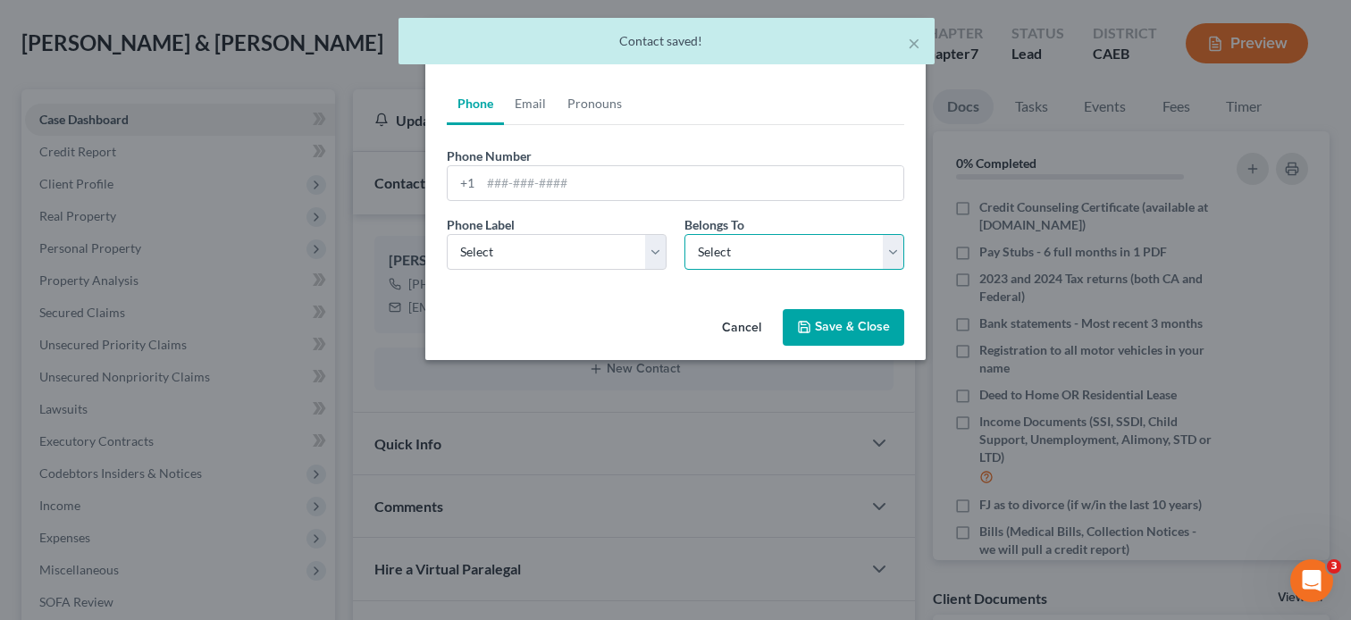
click at [818, 259] on select "Select Client Spouse Other" at bounding box center [794, 252] width 220 height 36
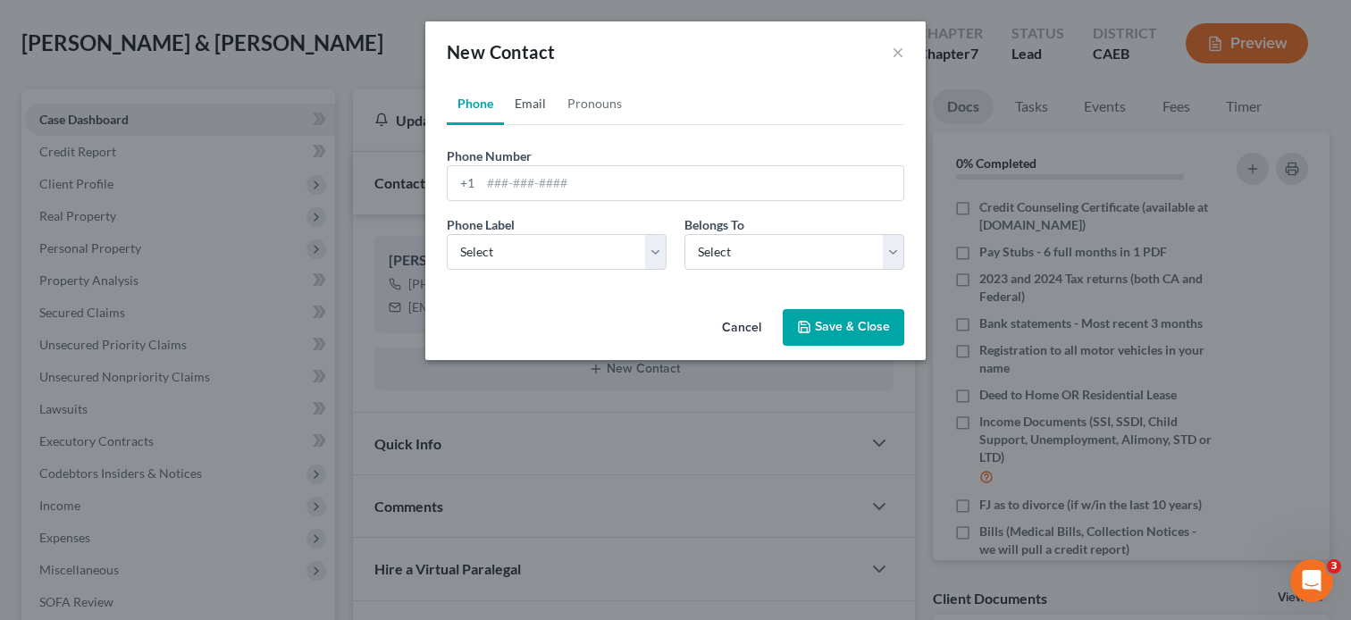
click at [525, 105] on link "Email" at bounding box center [530, 103] width 53 height 43
click at [761, 255] on select "Select Client Spouse Other" at bounding box center [794, 252] width 220 height 36
select select "1"
click at [684, 234] on select "Select Client Spouse Other" at bounding box center [794, 252] width 220 height 36
click at [746, 177] on input "email" at bounding box center [692, 183] width 423 height 34
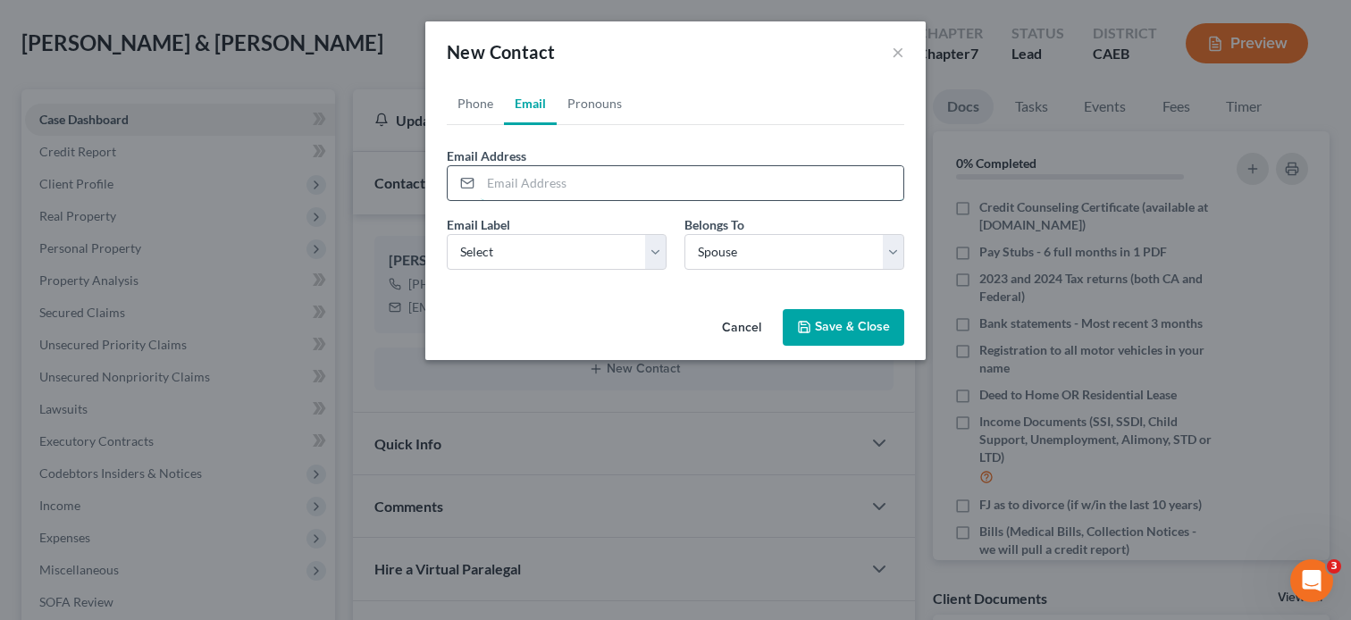
paste input "marcpierreputnam@gmail.com"
type input "marcpierreputnam@gmail.com"
click at [517, 316] on div "Cancel Save & Close" at bounding box center [675, 331] width 500 height 59
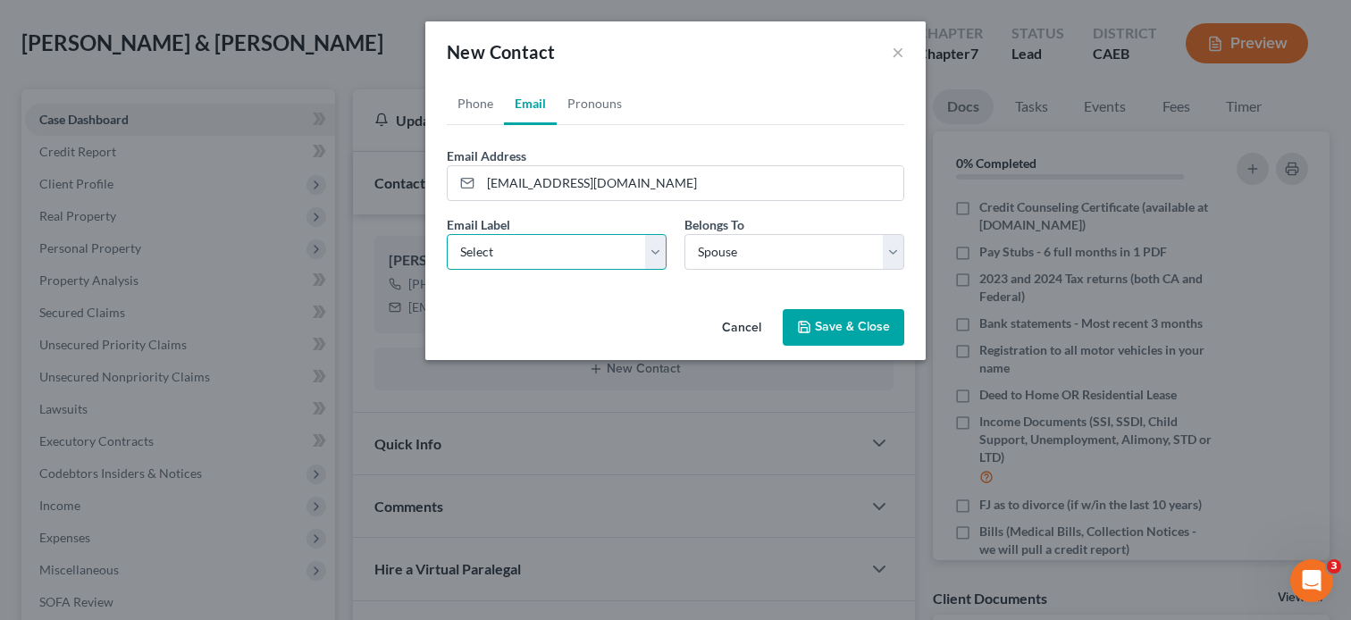
click at [519, 250] on select "Select Home Work Other" at bounding box center [557, 252] width 220 height 36
select select "0"
click at [447, 234] on select "Select Home Work Other" at bounding box center [557, 252] width 220 height 36
click at [842, 330] on button "Save & Close" at bounding box center [843, 328] width 121 height 38
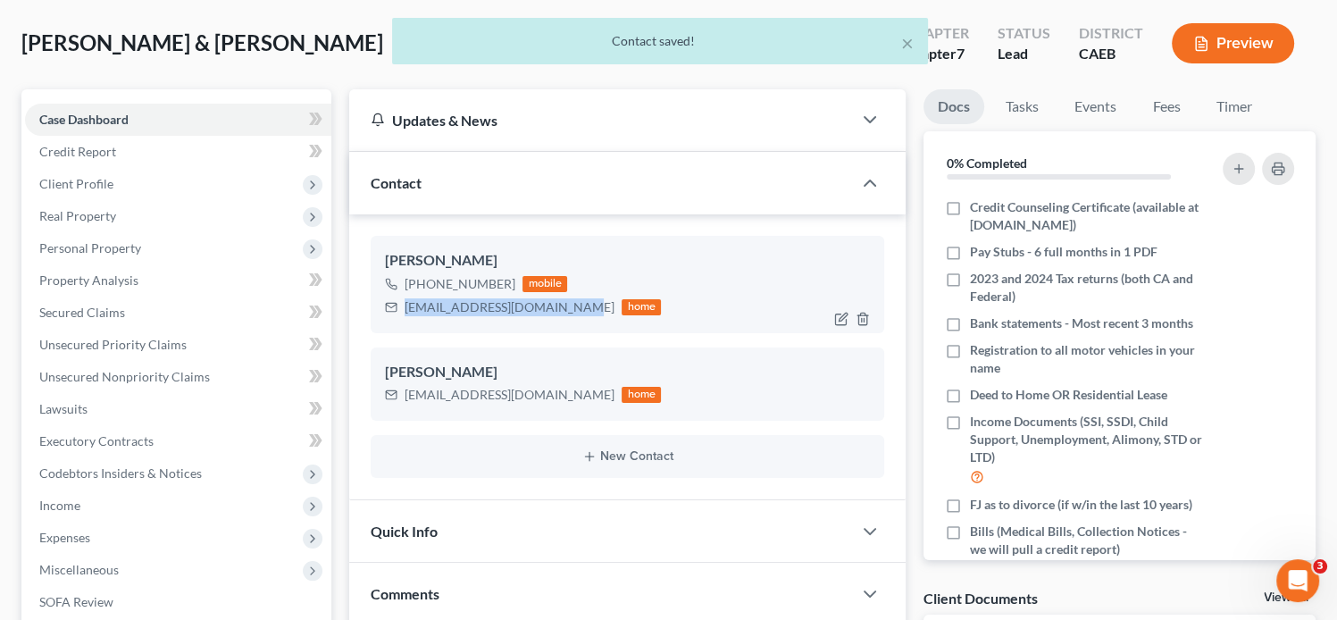
drag, startPoint x: 581, startPoint y: 304, endPoint x: 403, endPoint y: 305, distance: 177.8
click at [403, 305] on div "mrs.amandaputnam@gmail.com home" at bounding box center [523, 307] width 276 height 23
copy div "mrs.amandaputnam@gmail.com"
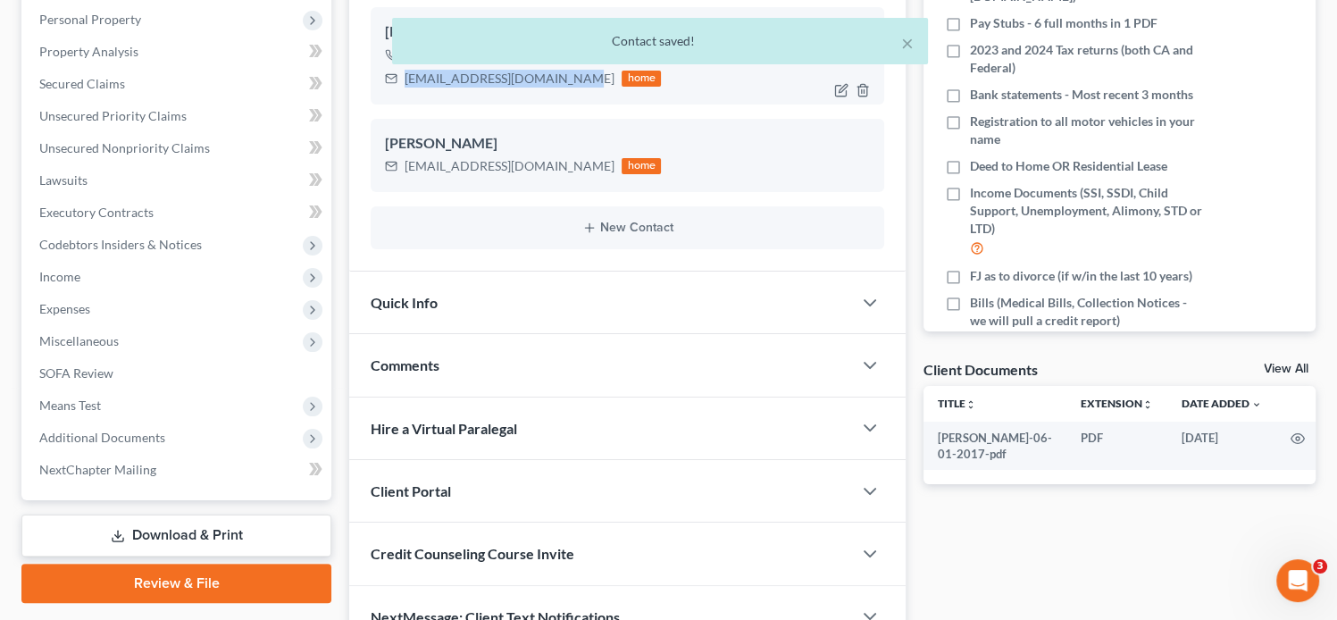
scroll to position [405, 0]
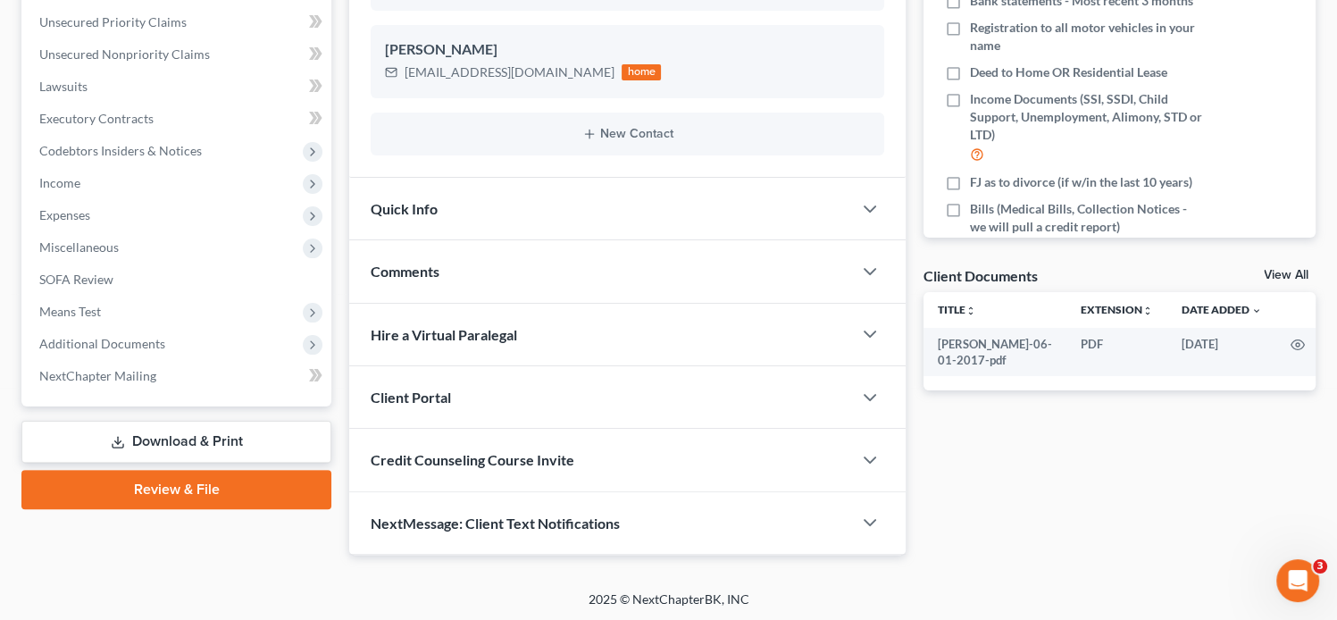
click at [465, 396] on div "Client Portal" at bounding box center [600, 397] width 503 height 62
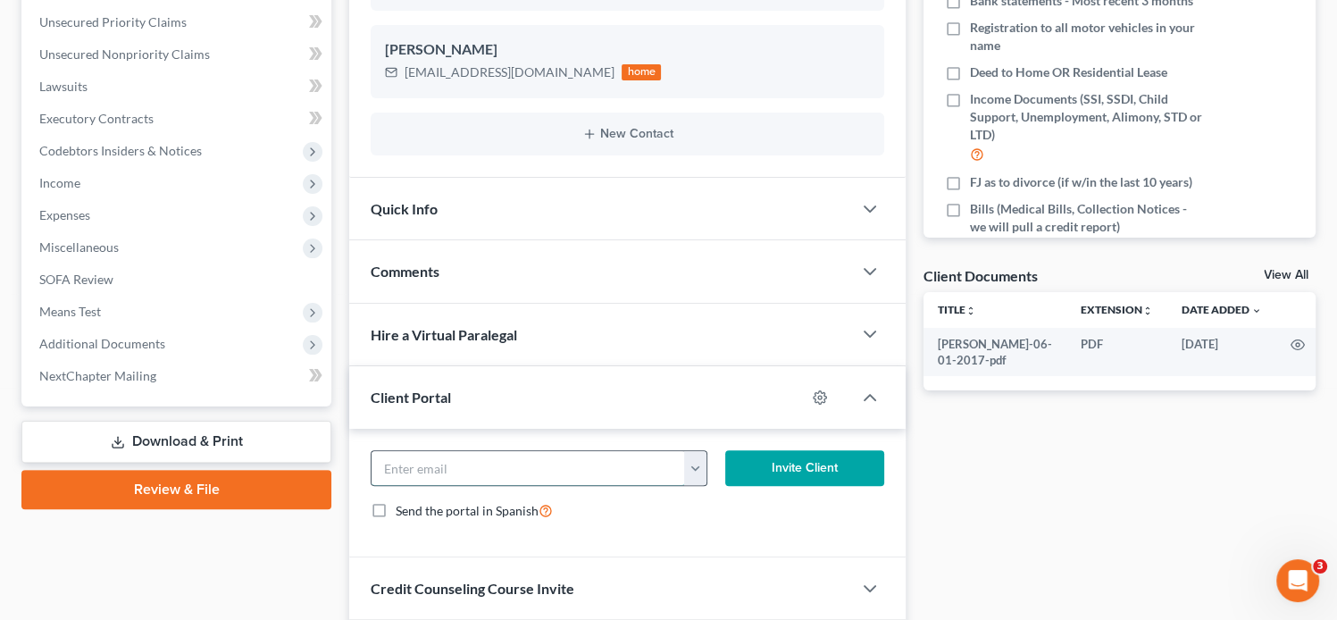
click at [512, 468] on input "email" at bounding box center [529, 468] width 314 height 34
paste input "mrs.amandaputnam@gmail.com"
type input "mrs.amandaputnam@gmail.com"
click at [806, 467] on button "Invite Client" at bounding box center [804, 468] width 159 height 36
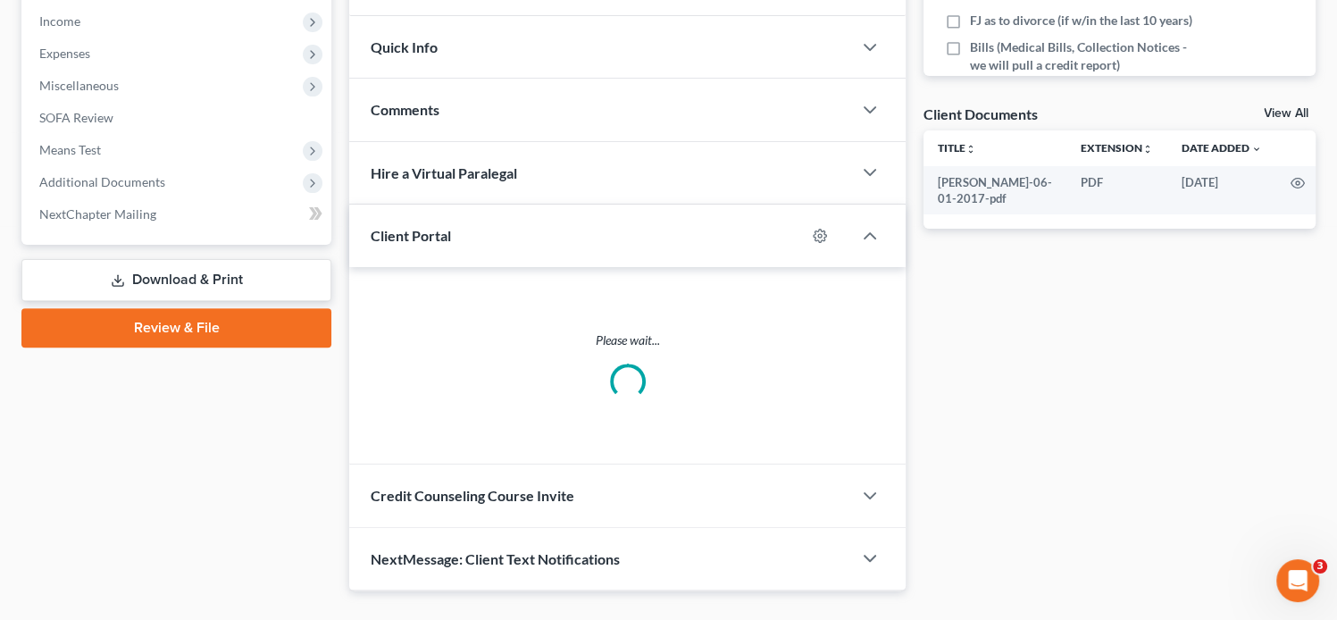
scroll to position [602, 0]
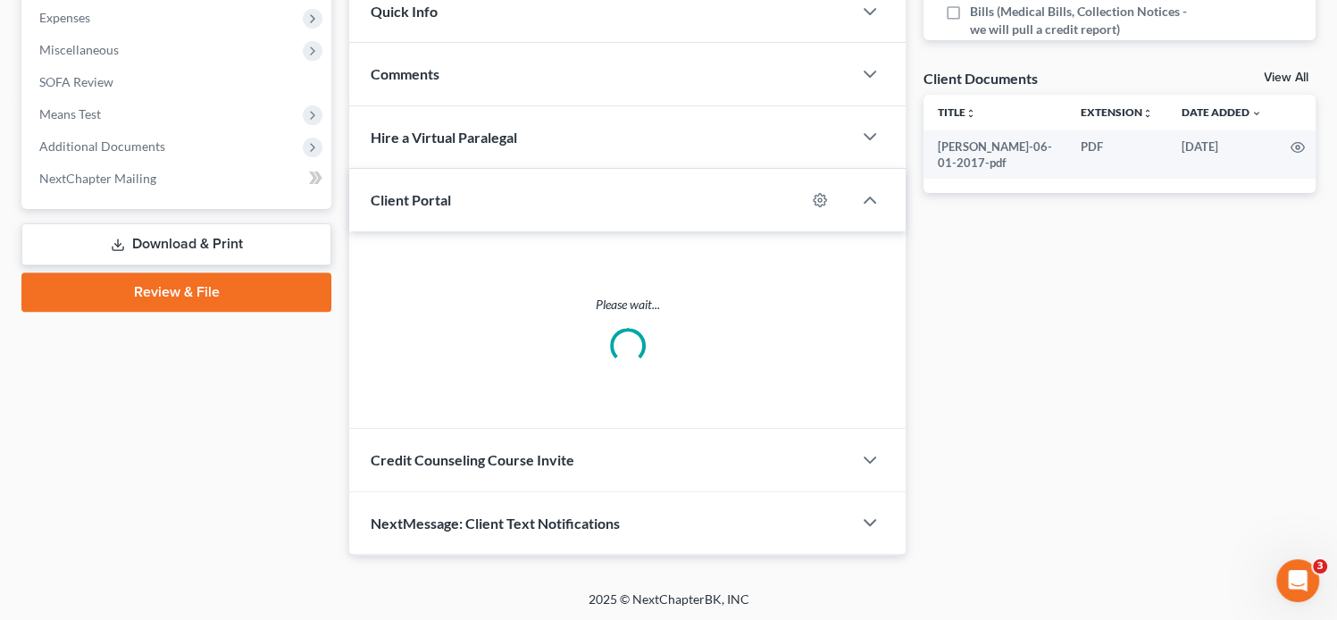
click at [647, 451] on div "Credit Counseling Course Invite" at bounding box center [600, 460] width 503 height 62
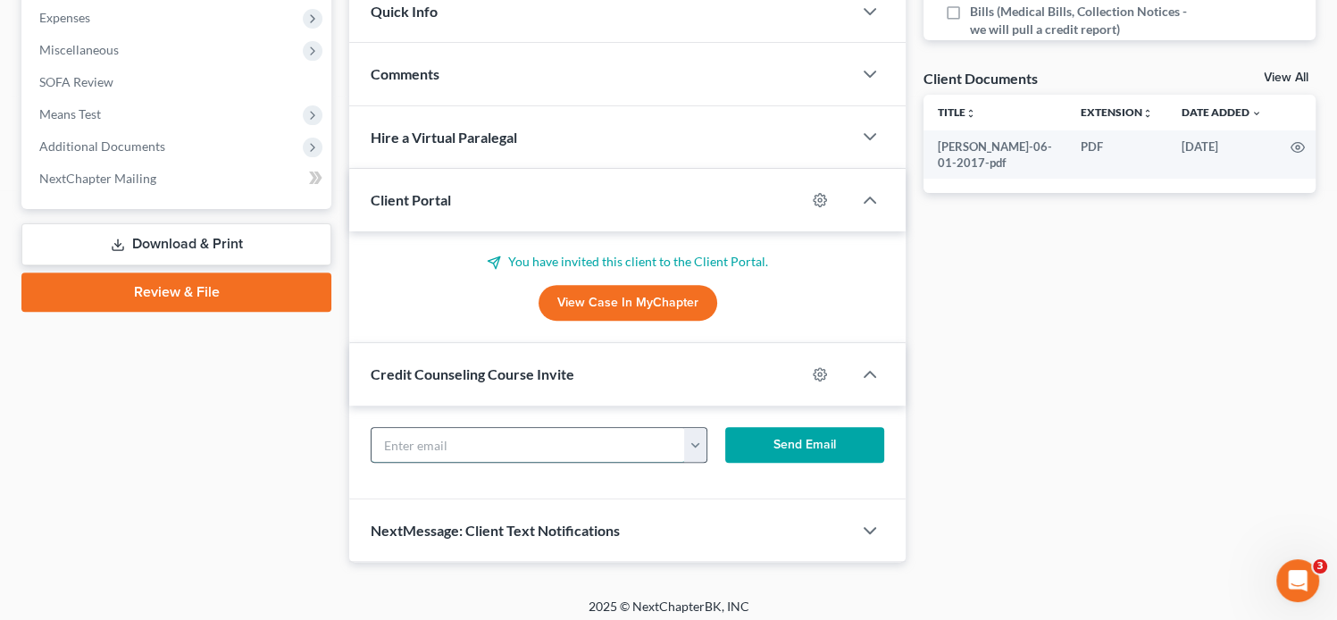
click at [501, 447] on input "text" at bounding box center [529, 445] width 314 height 34
paste input "mrs.amandaputnam@gmail.com"
type input "mrs.amandaputnam@gmail.com"
click at [818, 447] on button "Send Email" at bounding box center [804, 445] width 159 height 36
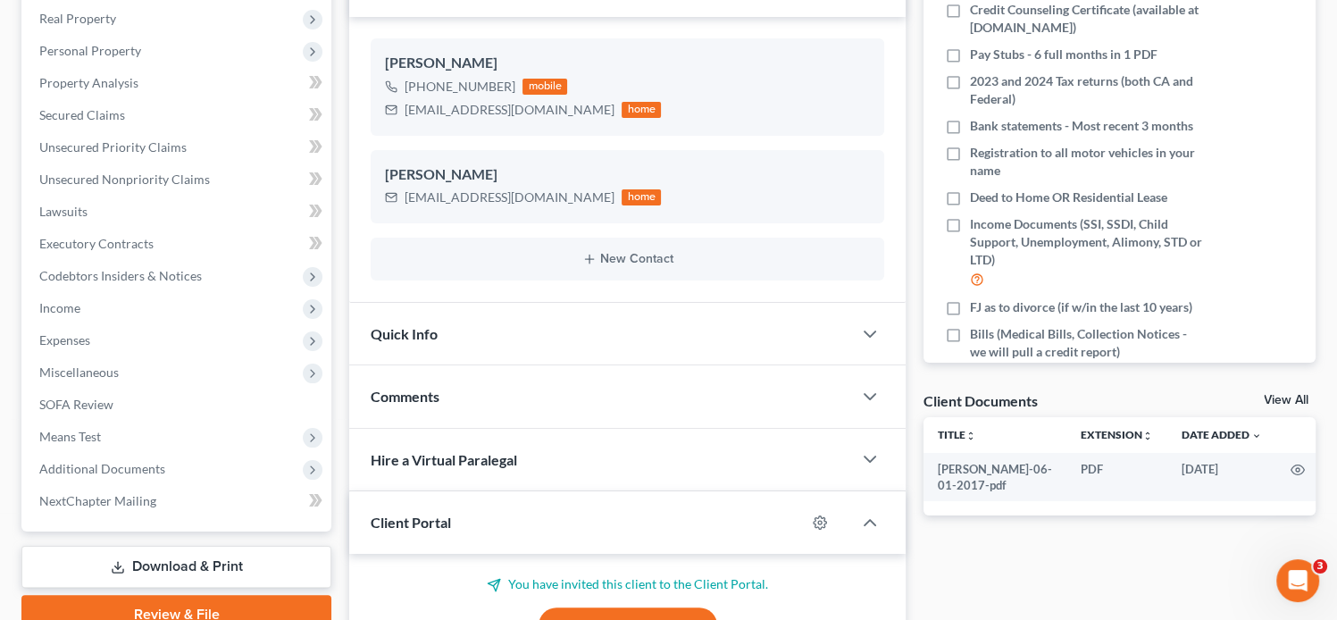
scroll to position [0, 0]
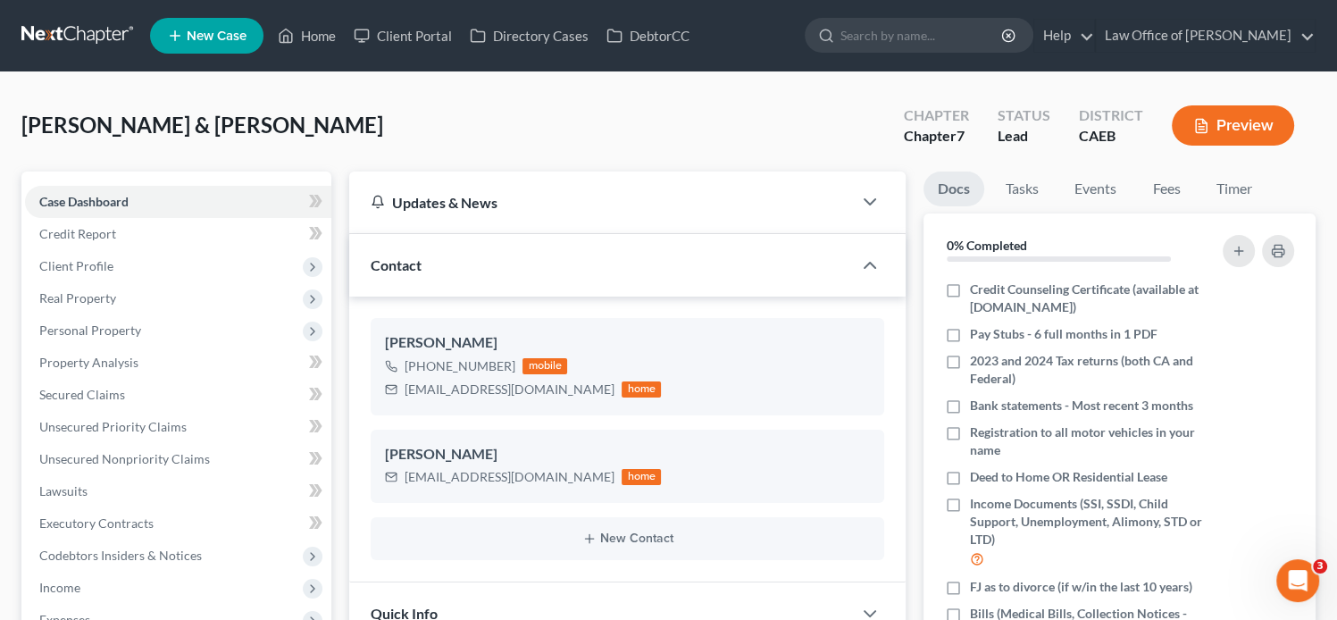
click at [182, 38] on icon at bounding box center [175, 35] width 16 height 21
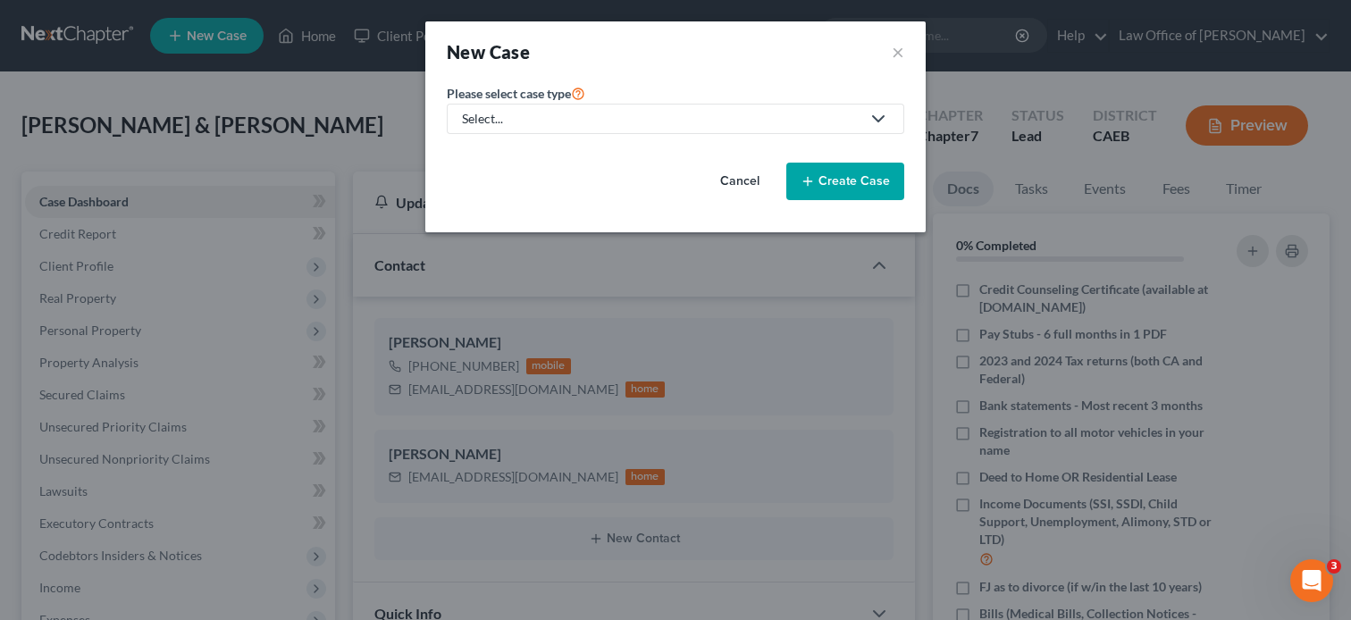
click at [629, 118] on div "Select..." at bounding box center [661, 119] width 398 height 18
click at [538, 147] on link "Bankruptcy" at bounding box center [496, 154] width 98 height 28
select select "8"
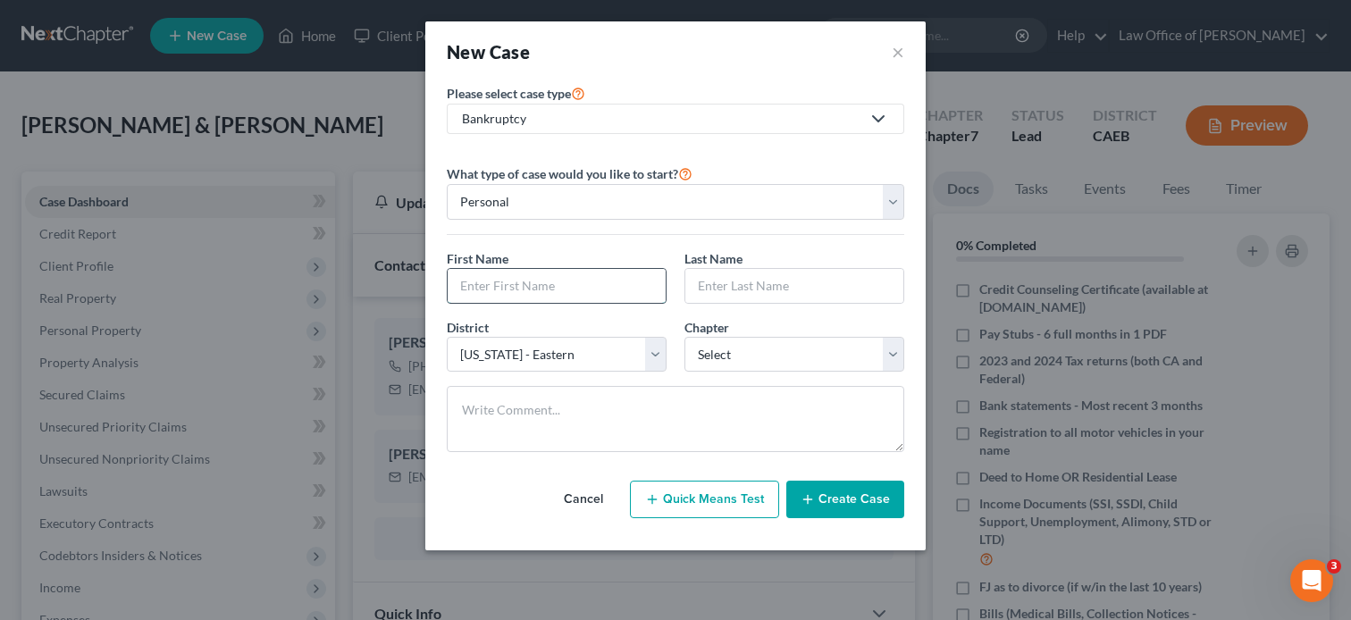
click at [545, 285] on input "text" at bounding box center [557, 286] width 218 height 34
paste input "Yvette Calderon"
type input "Yvette Calderon"
click at [780, 283] on input "text" at bounding box center [794, 286] width 218 height 34
paste input "Yvette Calderon"
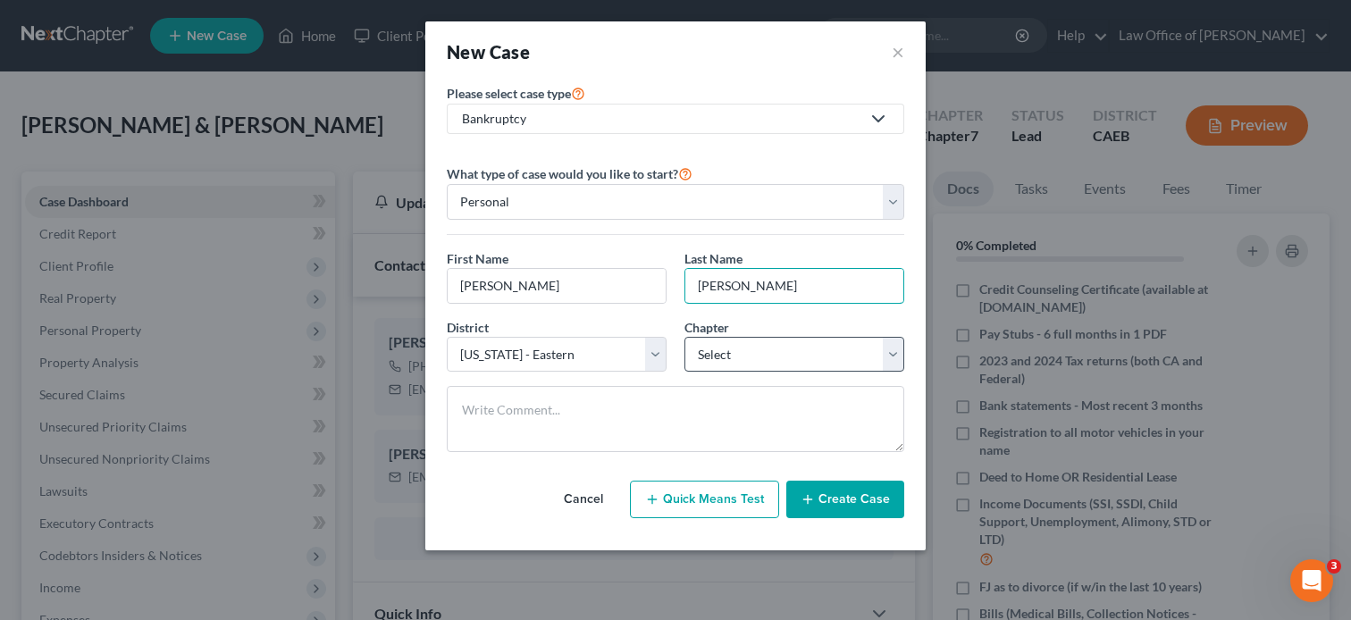
type input "Yvette Calderon"
click at [747, 348] on select "Select 7 11 12 13" at bounding box center [794, 355] width 220 height 36
select select "0"
click at [684, 337] on select "Select 7 11 12 13" at bounding box center [794, 355] width 220 height 36
drag, startPoint x: 582, startPoint y: 279, endPoint x: 503, endPoint y: 287, distance: 79.0
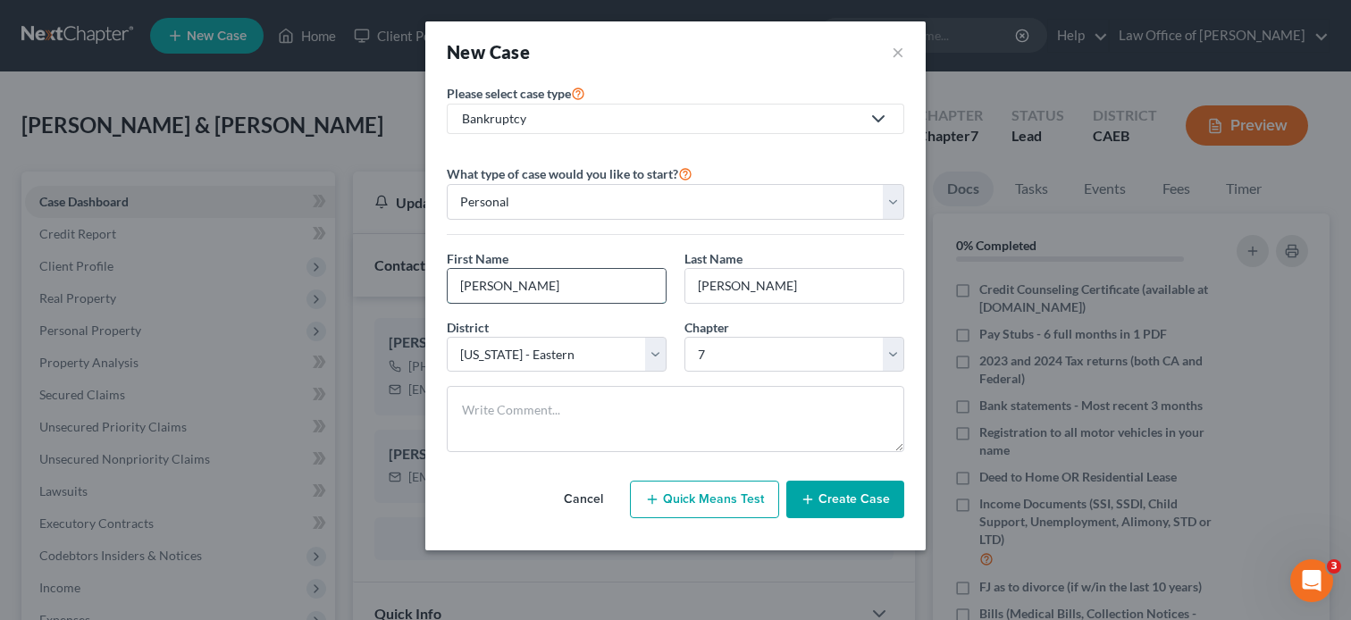
click at [503, 287] on input "Yvette Calderon" at bounding box center [557, 286] width 218 height 34
click at [465, 288] on input "Yvette" at bounding box center [557, 286] width 218 height 34
type input "Yvette"
click at [738, 285] on input "Yvette Calderon" at bounding box center [794, 286] width 218 height 34
type input "Calderon"
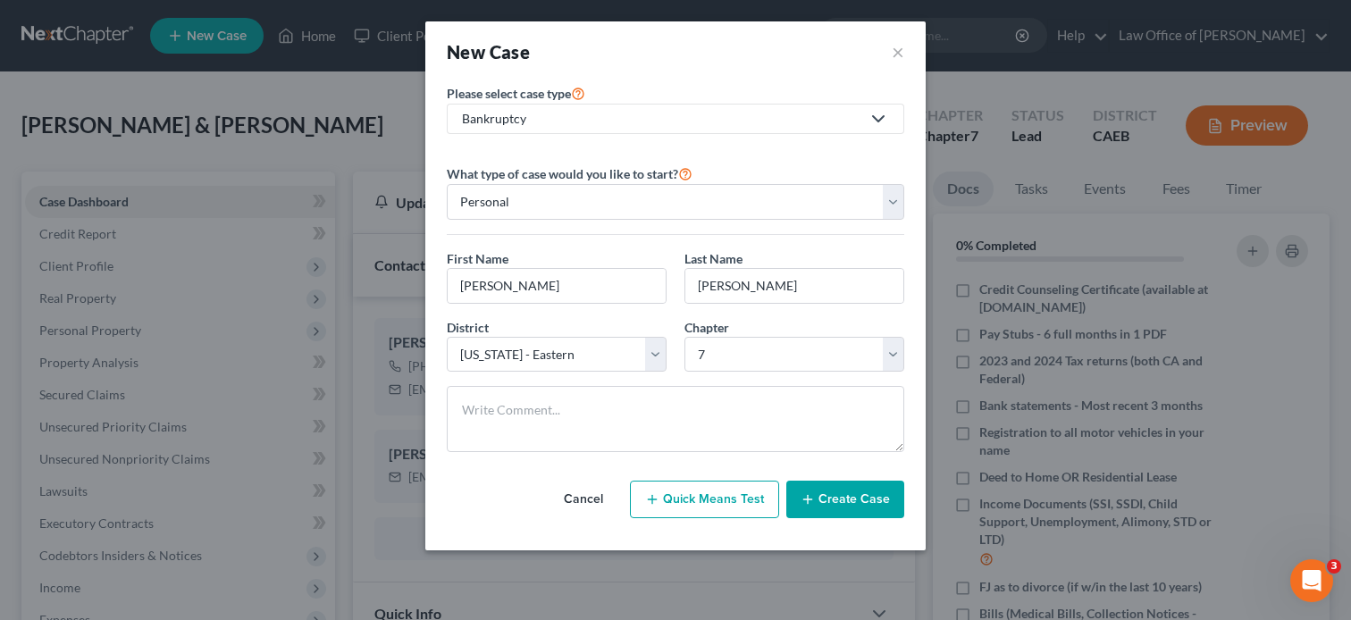
click at [844, 504] on button "Create Case" at bounding box center [845, 500] width 118 height 38
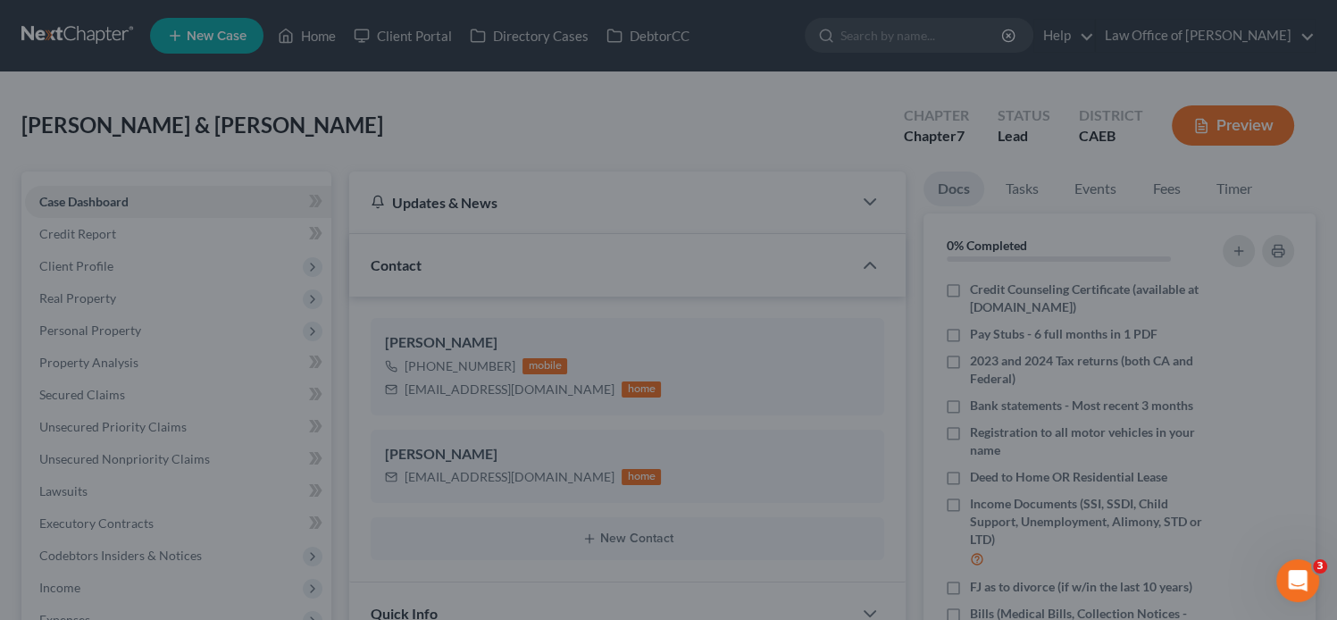
click at [1167, 184] on div at bounding box center [668, 310] width 1337 height 620
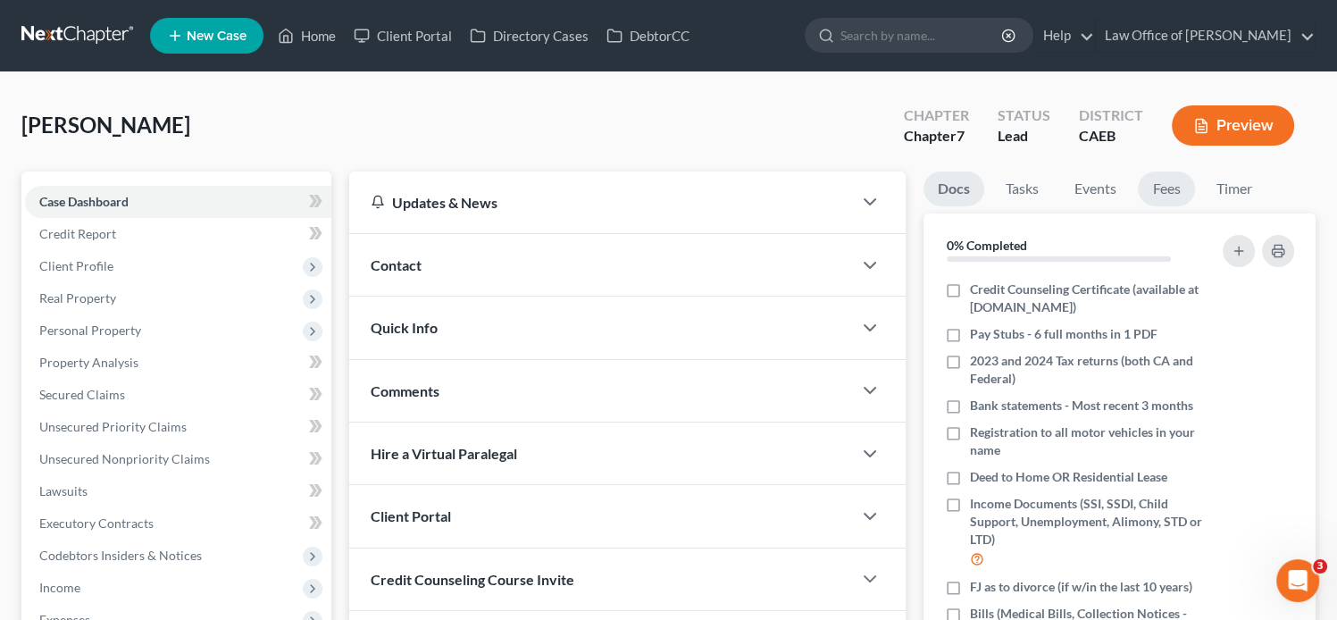
click at [1167, 184] on link "Fees" at bounding box center [1166, 189] width 57 height 35
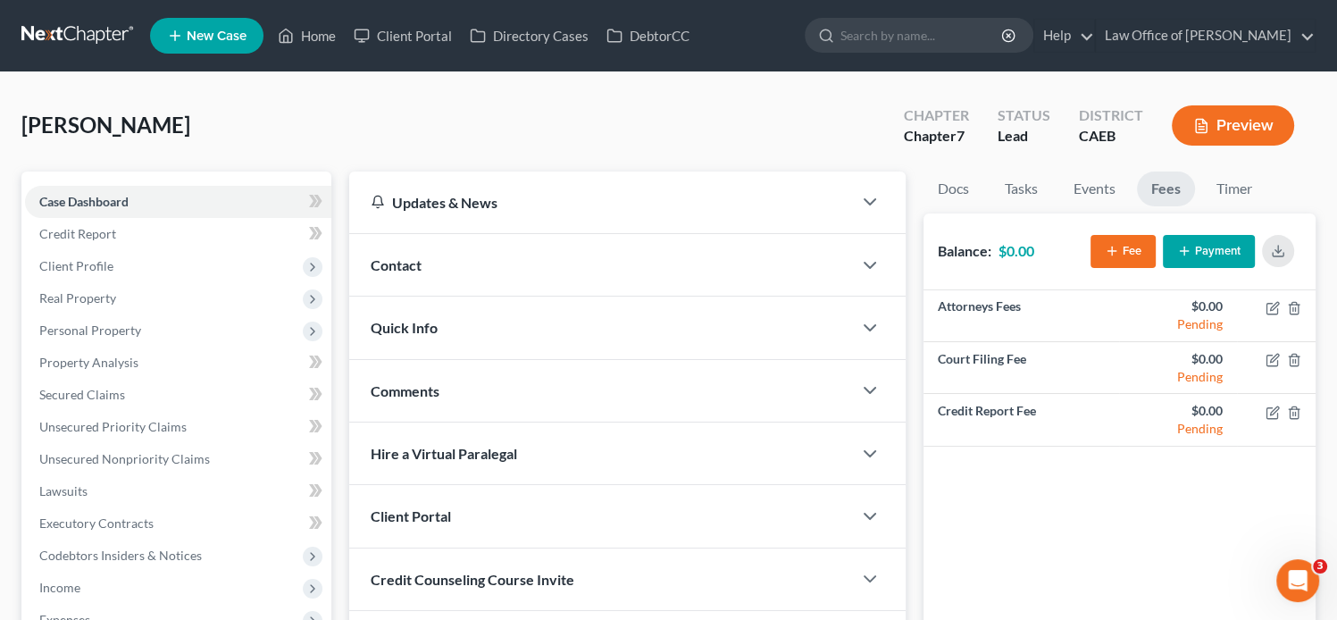
click at [1121, 260] on button "Fee" at bounding box center [1123, 251] width 65 height 33
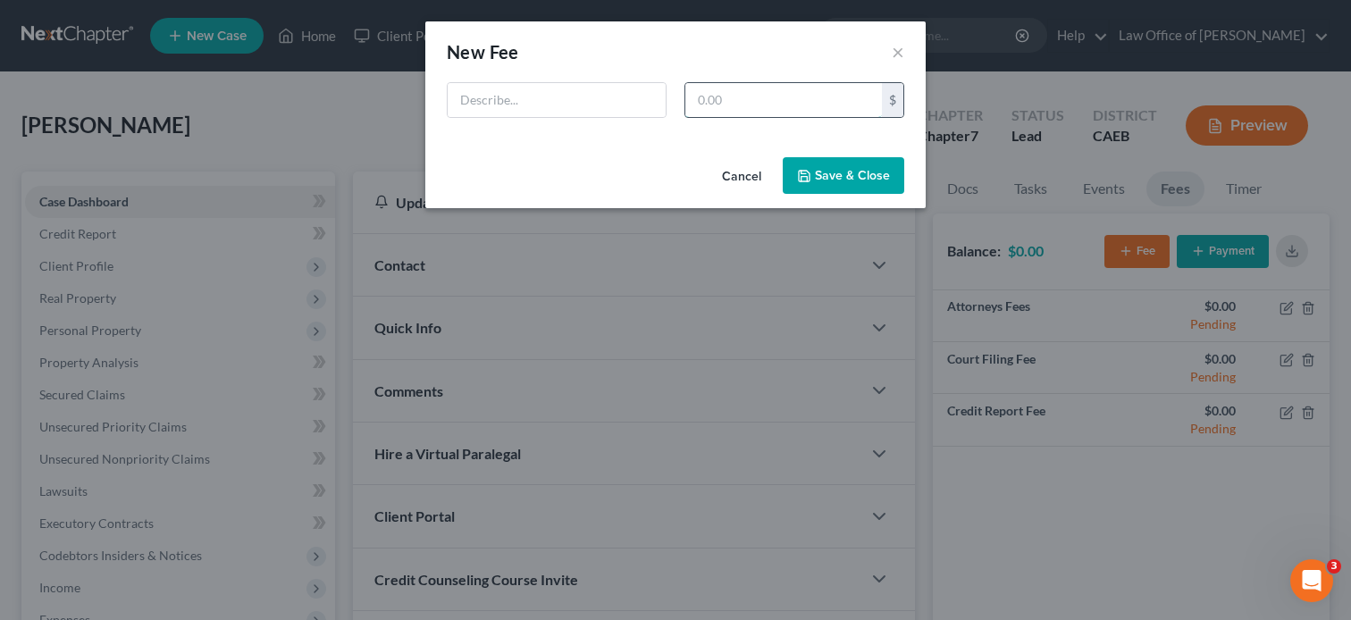
click at [758, 105] on input "text" at bounding box center [783, 100] width 197 height 34
type input "2,278"
click at [615, 87] on input "text" at bounding box center [557, 100] width 218 height 34
type input "Retainer Agreement"
click at [802, 159] on button "Save & Close" at bounding box center [843, 176] width 121 height 38
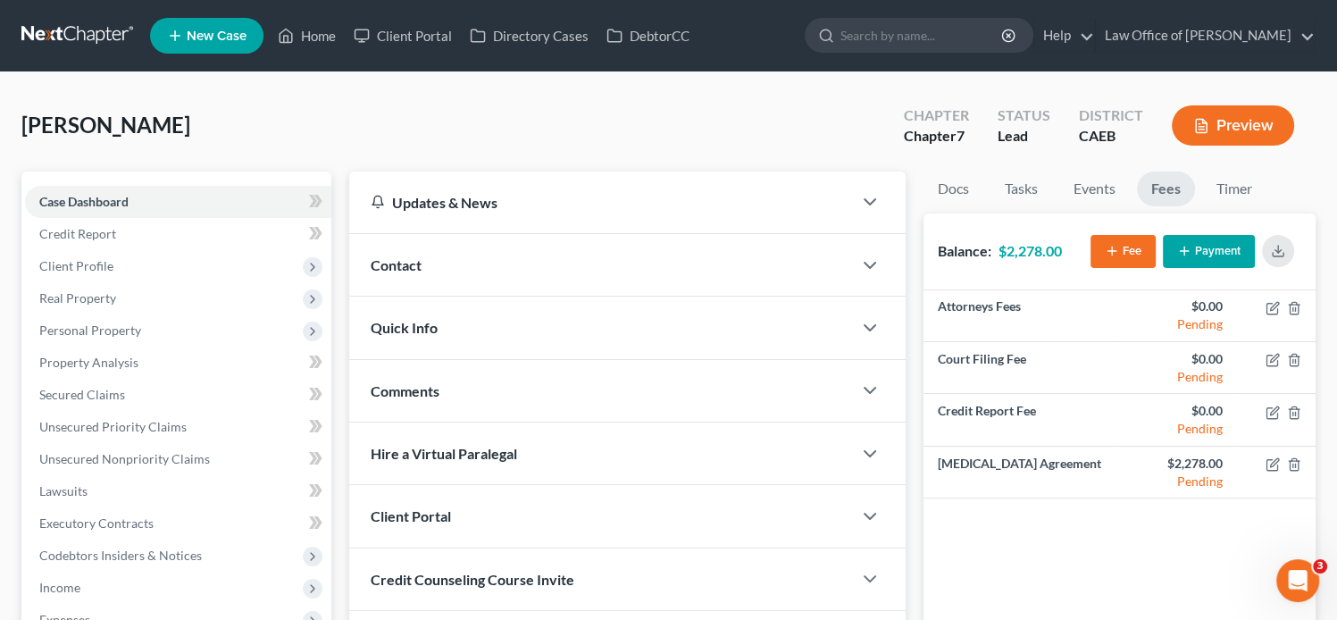
click at [391, 71] on div at bounding box center [669, 71] width 1001 height 1
